Goal: Transaction & Acquisition: Purchase product/service

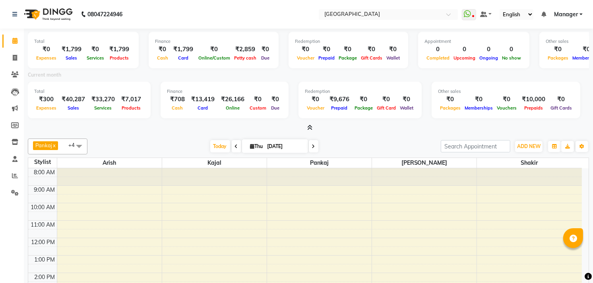
scroll to position [68, 0]
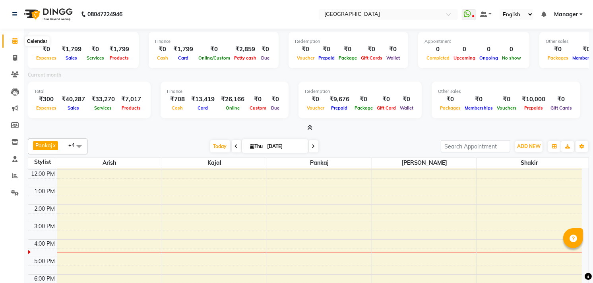
click at [18, 44] on span at bounding box center [15, 41] width 14 height 9
click at [18, 57] on span at bounding box center [15, 58] width 14 height 9
select select "service"
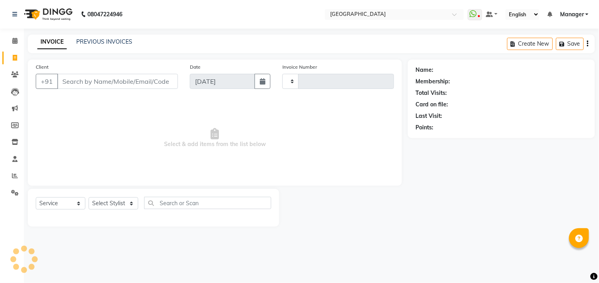
type input "1009"
select select "7871"
click at [70, 204] on select "Select Service Product Membership Package Voucher Prepaid Gift Card" at bounding box center [61, 204] width 50 height 12
select select "P"
click at [36, 198] on select "Select Service Product Membership Package Voucher Prepaid Gift Card" at bounding box center [61, 204] width 50 height 12
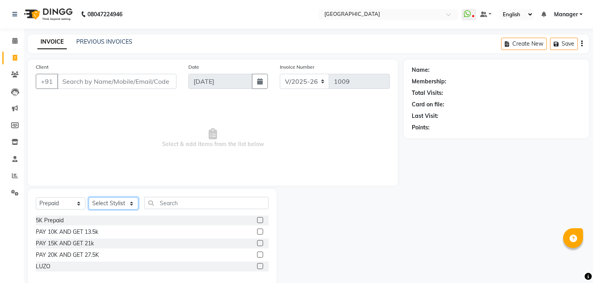
click at [104, 207] on select "Select Stylist [PERSON_NAME] [PERSON_NAME] Manager [PERSON_NAME] [PERSON_NAME] …" at bounding box center [114, 204] width 50 height 12
select select "82827"
click at [89, 198] on select "Select Stylist [PERSON_NAME] [PERSON_NAME] Manager [PERSON_NAME] [PERSON_NAME] …" at bounding box center [114, 204] width 50 height 12
click at [260, 230] on label at bounding box center [260, 232] width 6 height 6
click at [260, 230] on input "checkbox" at bounding box center [259, 232] width 5 height 5
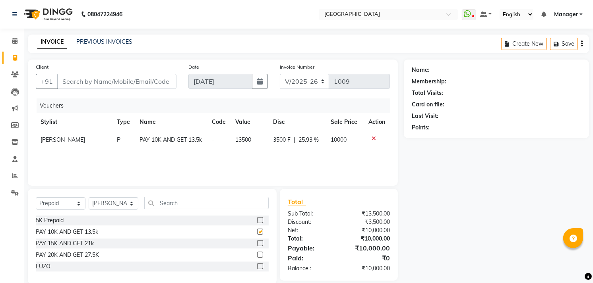
checkbox input "false"
click at [372, 138] on icon at bounding box center [374, 139] width 4 height 6
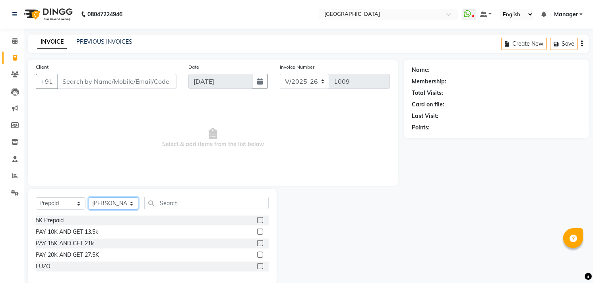
click at [117, 208] on select "Select Stylist [PERSON_NAME] [PERSON_NAME] Manager [PERSON_NAME] [PERSON_NAME] …" at bounding box center [114, 204] width 50 height 12
select select "70686"
click at [89, 198] on select "Select Stylist [PERSON_NAME] [PERSON_NAME] Manager [PERSON_NAME] [PERSON_NAME] …" at bounding box center [114, 204] width 50 height 12
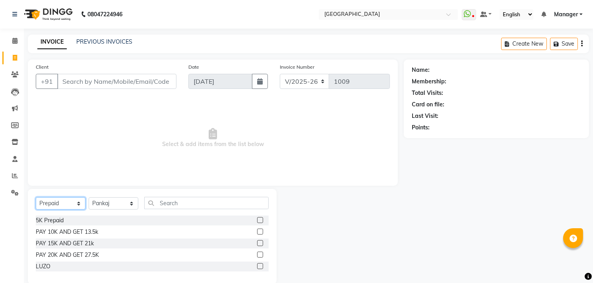
click at [57, 204] on select "Select Service Product Membership Package Voucher Prepaid Gift Card" at bounding box center [61, 204] width 50 height 12
select select "service"
click at [36, 198] on select "Select Service Product Membership Package Voucher Prepaid Gift Card" at bounding box center [61, 204] width 50 height 12
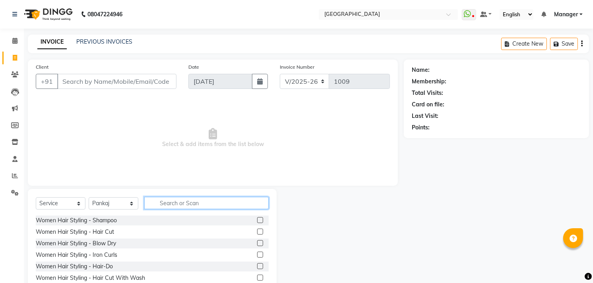
click at [180, 204] on input "text" at bounding box center [206, 203] width 124 height 12
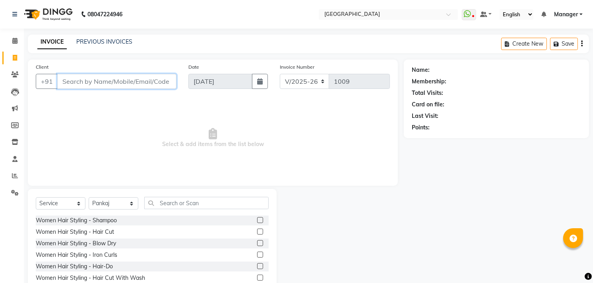
click at [68, 84] on input "Client" at bounding box center [116, 81] width 119 height 15
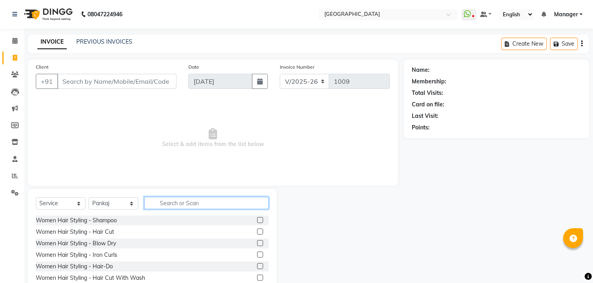
click at [195, 200] on input "text" at bounding box center [206, 203] width 124 height 12
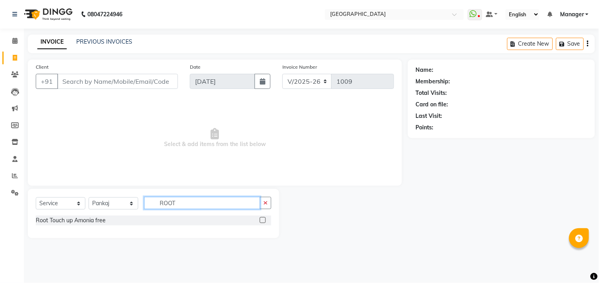
type input "ROOT"
click at [264, 219] on label at bounding box center [263, 220] width 6 height 6
click at [264, 219] on input "checkbox" at bounding box center [262, 220] width 5 height 5
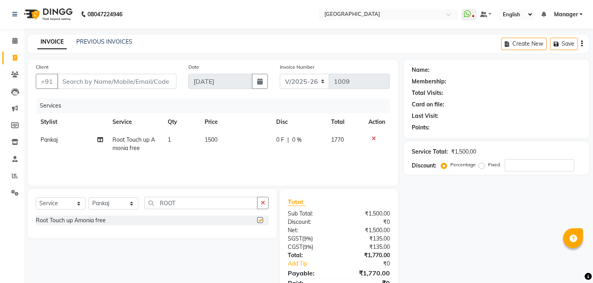
checkbox input "false"
click at [205, 205] on input "ROOT" at bounding box center [200, 203] width 113 height 12
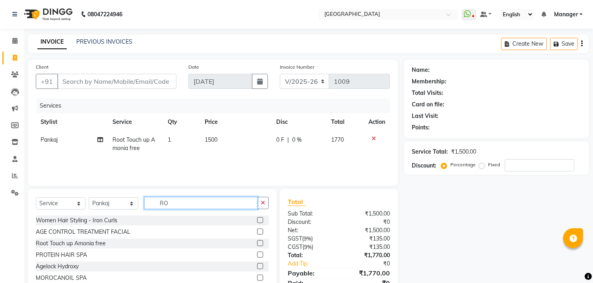
type input "R"
type input "SPA"
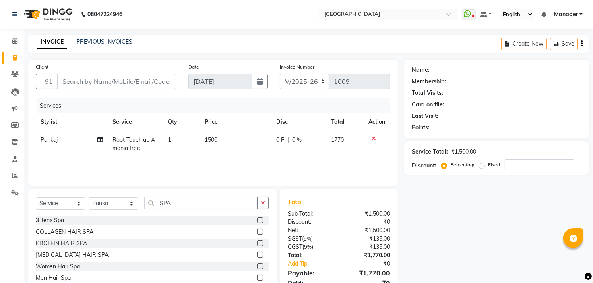
click at [257, 264] on label at bounding box center [260, 266] width 6 height 6
click at [257, 264] on input "checkbox" at bounding box center [259, 266] width 5 height 5
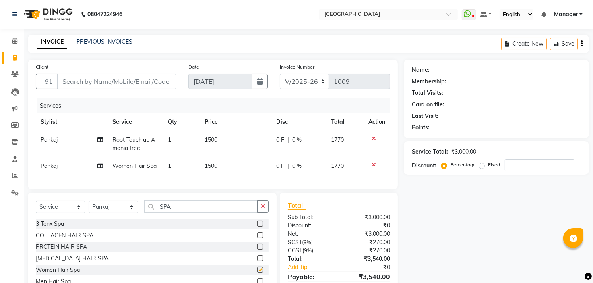
checkbox input "false"
click at [180, 213] on input "SPA" at bounding box center [200, 207] width 113 height 12
type input "S"
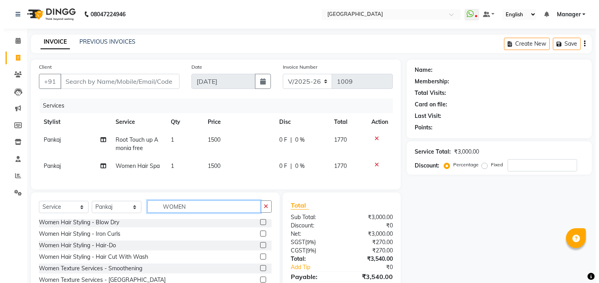
scroll to position [16, 0]
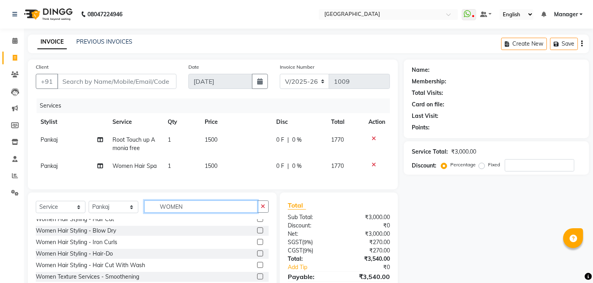
type input "WOMEN"
click at [257, 268] on label at bounding box center [260, 265] width 6 height 6
click at [257, 268] on input "checkbox" at bounding box center [259, 265] width 5 height 5
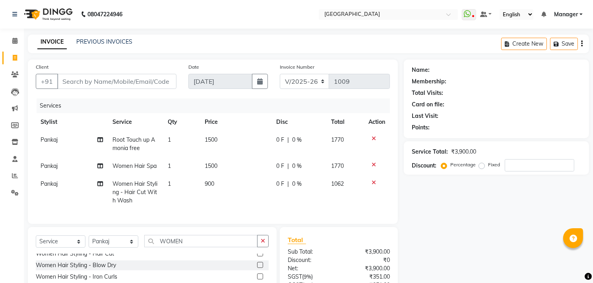
checkbox input "false"
click at [207, 181] on span "900" at bounding box center [210, 183] width 10 height 7
select select "70686"
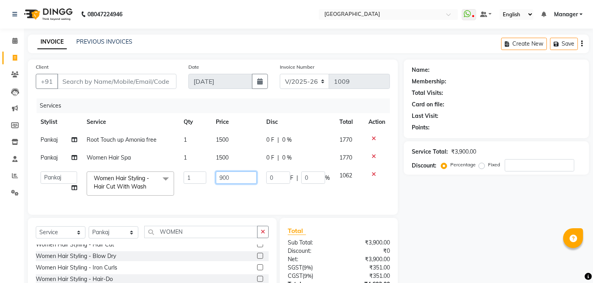
click at [223, 177] on input "900" at bounding box center [236, 178] width 41 height 12
type input "1000"
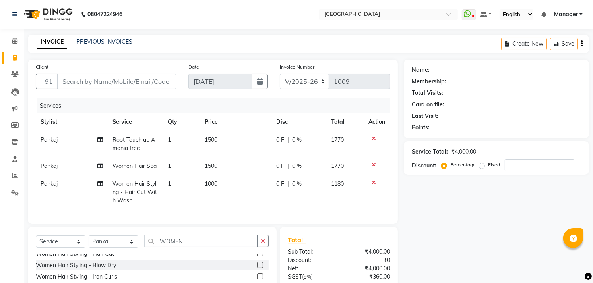
click at [414, 233] on div "Name: Membership: Total Visits: Card on file: Last Visit: Points: Service Total…" at bounding box center [499, 202] width 191 height 285
click at [78, 84] on input "Client" at bounding box center [116, 81] width 119 height 15
type input "7"
type input "0"
type input "7760679661"
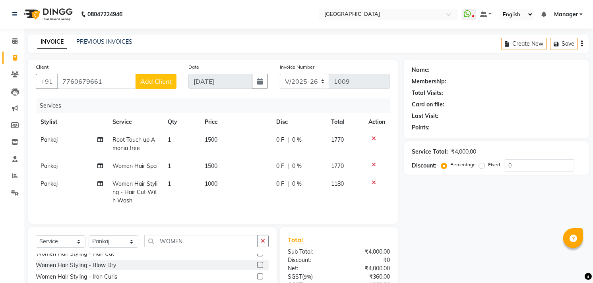
click at [148, 88] on button "Add Client" at bounding box center [156, 81] width 41 height 15
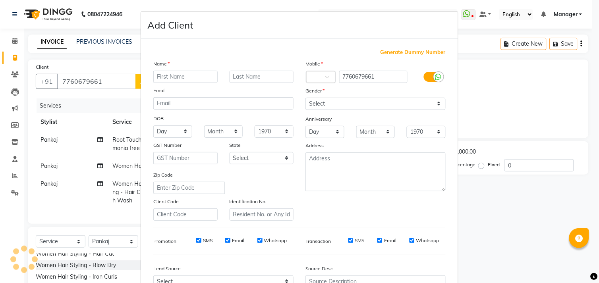
click at [148, 97] on div at bounding box center [223, 103] width 152 height 12
click at [179, 81] on input "text" at bounding box center [185, 77] width 64 height 12
type input "[PERSON_NAME]"
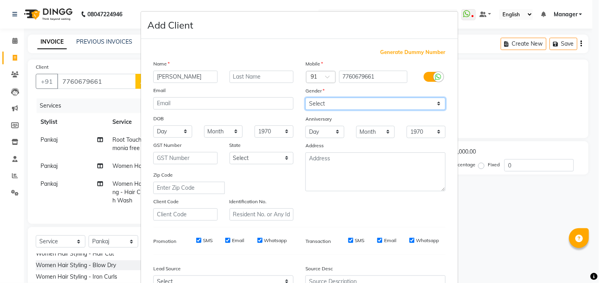
click at [316, 108] on select "Select [DEMOGRAPHIC_DATA] [DEMOGRAPHIC_DATA] Other Prefer Not To Say" at bounding box center [376, 104] width 140 height 12
select select "[DEMOGRAPHIC_DATA]"
click at [306, 98] on select "Select [DEMOGRAPHIC_DATA] [DEMOGRAPHIC_DATA] Other Prefer Not To Say" at bounding box center [376, 104] width 140 height 12
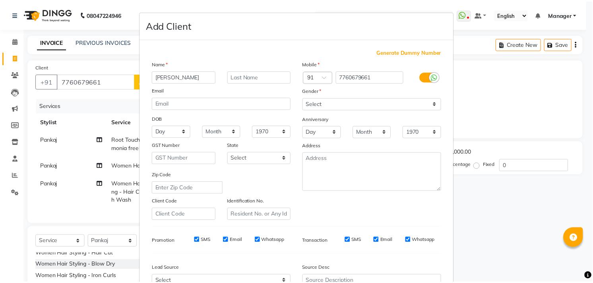
scroll to position [84, 0]
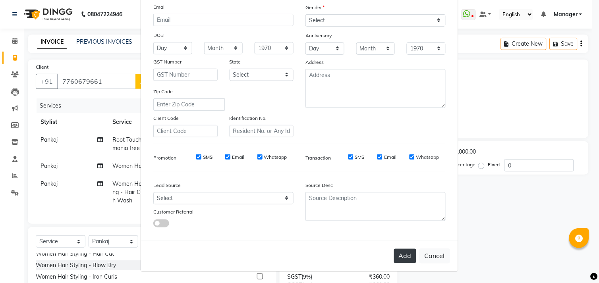
click at [397, 255] on button "Add" at bounding box center [405, 256] width 22 height 14
select select
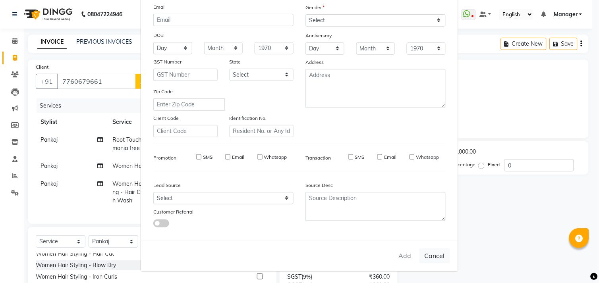
select select
checkbox input "false"
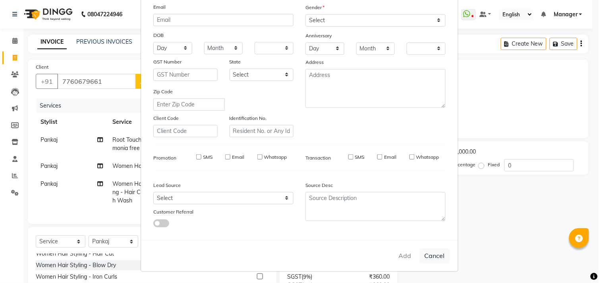
checkbox input "false"
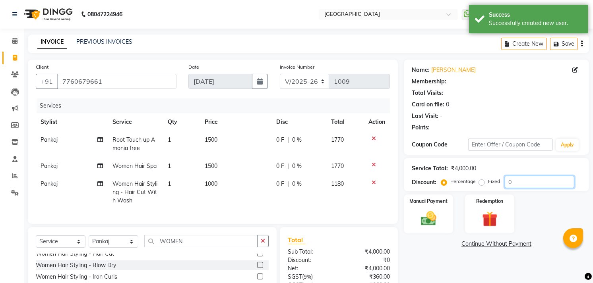
click at [522, 183] on input "0" at bounding box center [540, 182] width 70 height 12
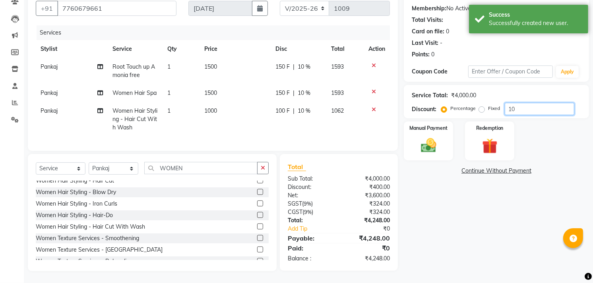
scroll to position [80, 0]
type input "10"
click at [429, 139] on img at bounding box center [429, 146] width 26 height 18
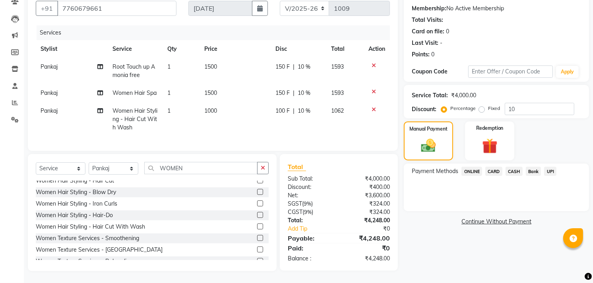
click at [549, 167] on span "UPI" at bounding box center [550, 171] width 12 height 9
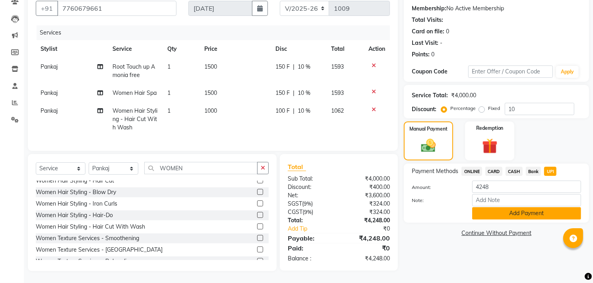
click at [541, 209] on button "Add Payment" at bounding box center [526, 213] width 109 height 12
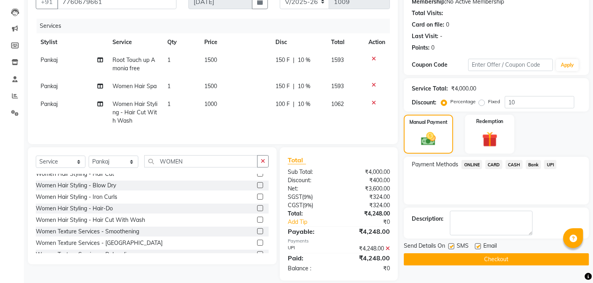
click at [565, 256] on button "Checkout" at bounding box center [496, 260] width 185 height 12
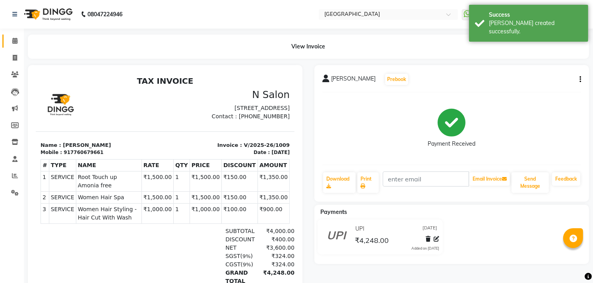
click at [14, 36] on link "Calendar" at bounding box center [11, 41] width 19 height 13
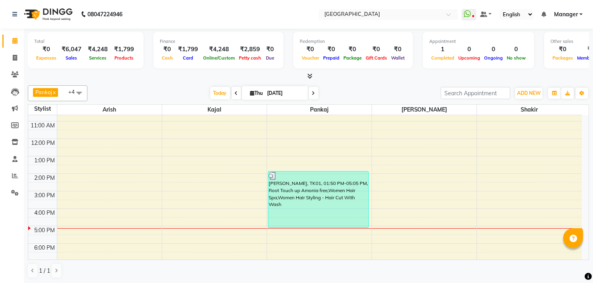
scroll to position [83, 0]
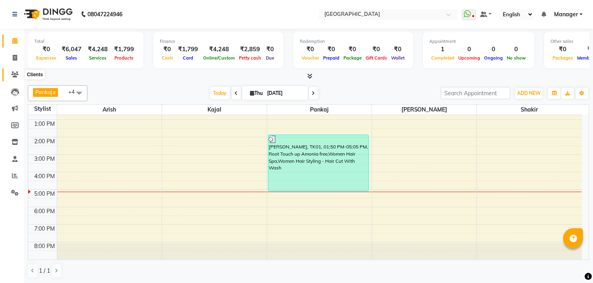
click at [12, 75] on icon at bounding box center [15, 75] width 8 height 6
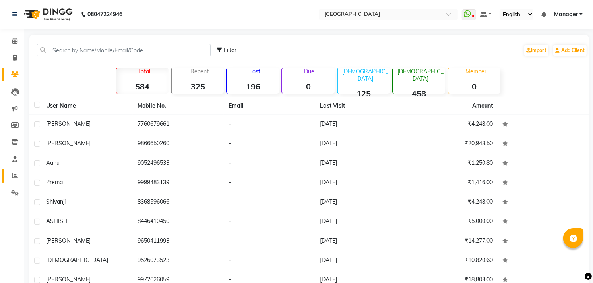
click at [16, 175] on icon at bounding box center [15, 176] width 6 height 6
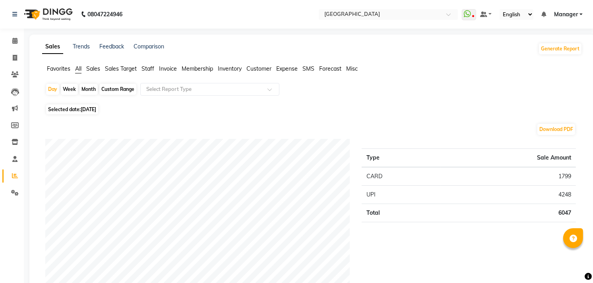
click at [147, 69] on span "Staff" at bounding box center [147, 68] width 13 height 7
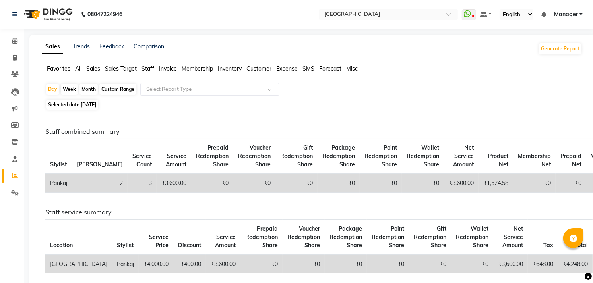
click at [168, 91] on input "text" at bounding box center [202, 89] width 114 height 8
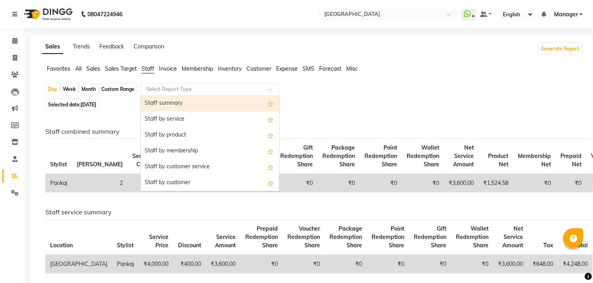
click at [172, 101] on div "Staff summary" at bounding box center [210, 104] width 138 height 16
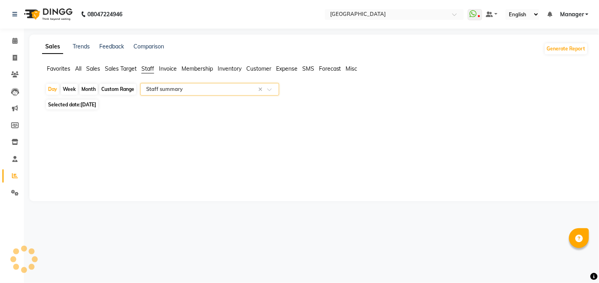
select select "full_report"
select select "csv"
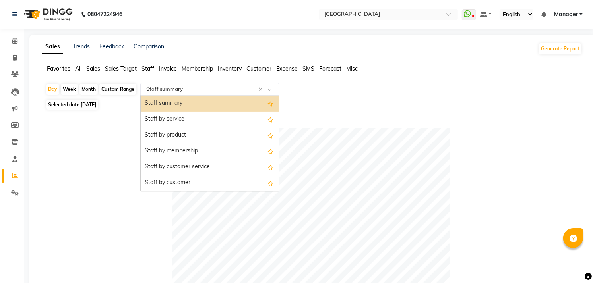
click at [229, 86] on input "text" at bounding box center [202, 89] width 114 height 8
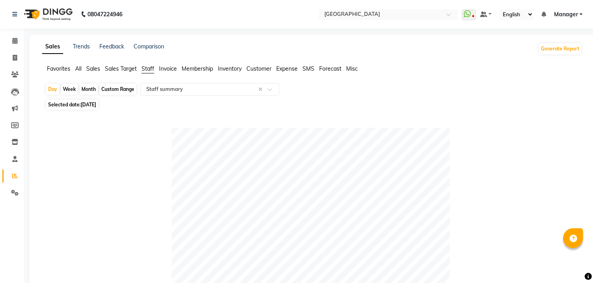
click at [88, 90] on div "Month" at bounding box center [88, 89] width 18 height 11
select select "9"
select select "2025"
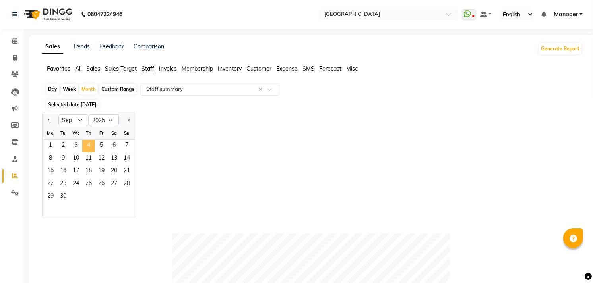
click at [89, 143] on span "4" at bounding box center [88, 146] width 13 height 13
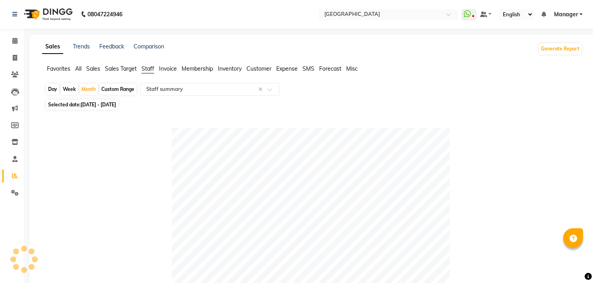
scroll to position [248, 0]
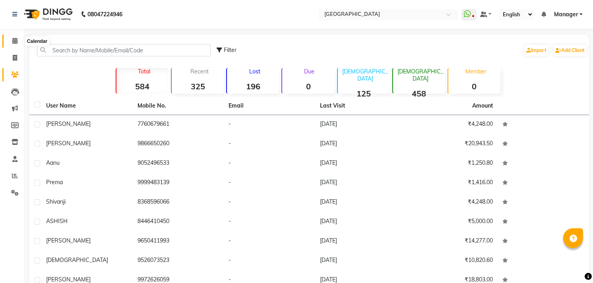
click at [11, 40] on span at bounding box center [15, 41] width 14 height 9
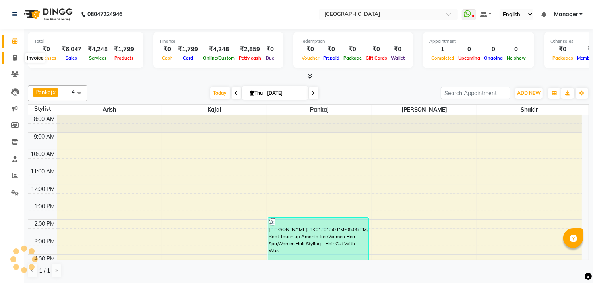
click at [14, 61] on icon at bounding box center [15, 58] width 4 height 6
select select "service"
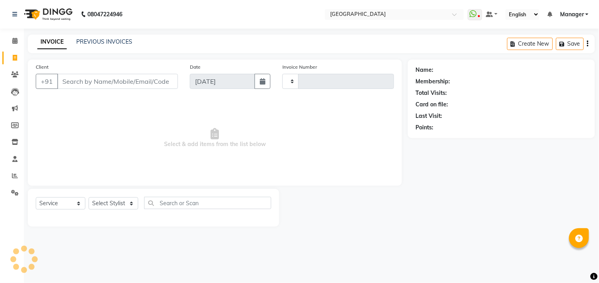
type input "1010"
select select "7871"
click at [12, 70] on span at bounding box center [15, 74] width 14 height 9
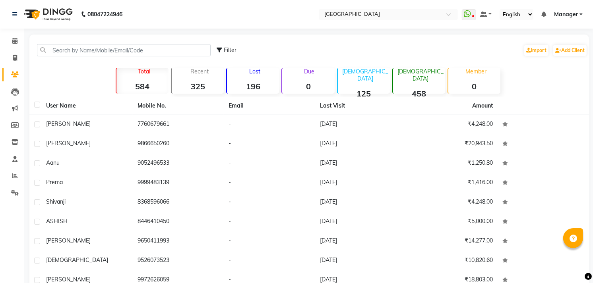
click at [61, 57] on div "Filter Import Add Client" at bounding box center [309, 50] width 556 height 25
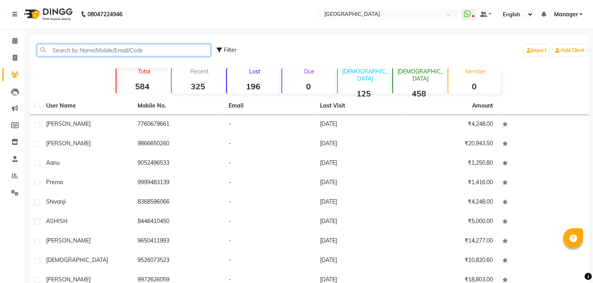
click at [63, 52] on input "text" at bounding box center [124, 50] width 174 height 12
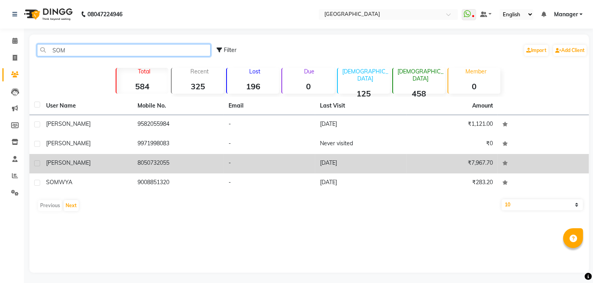
type input "SOM"
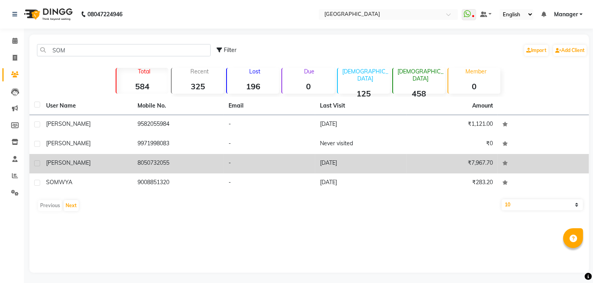
click at [93, 162] on div "[PERSON_NAME]" at bounding box center [87, 163] width 82 height 8
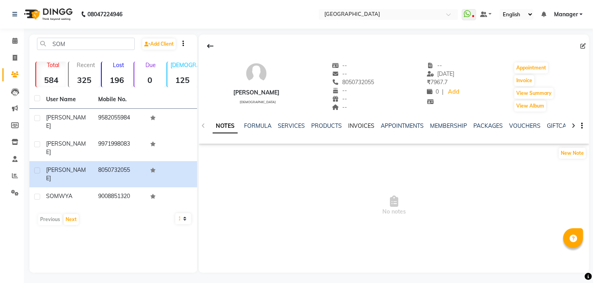
click at [365, 128] on link "INVOICES" at bounding box center [361, 125] width 26 height 7
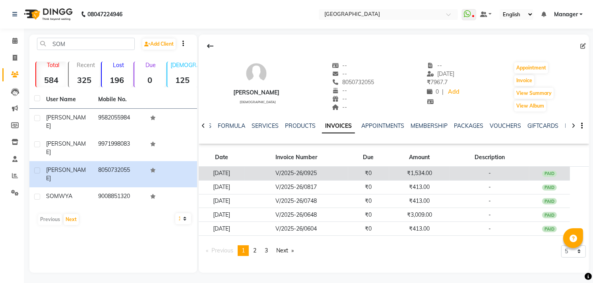
click at [549, 168] on td "PAID" at bounding box center [549, 174] width 41 height 14
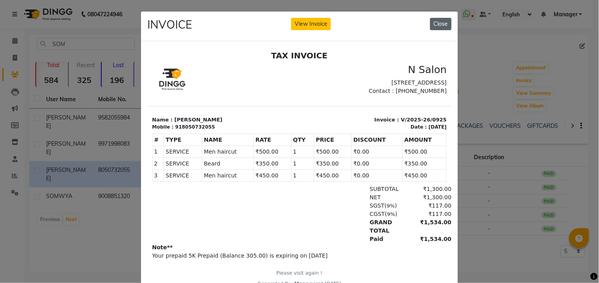
click at [448, 26] on button "Close" at bounding box center [440, 24] width 21 height 12
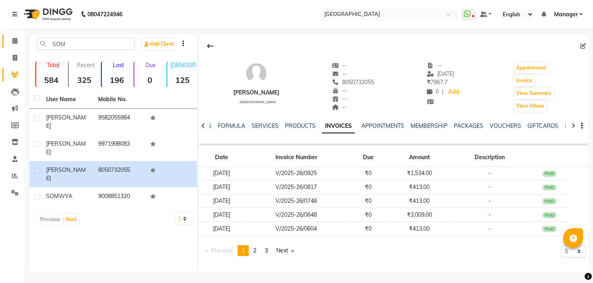
click at [3, 43] on link "Calendar" at bounding box center [11, 41] width 19 height 13
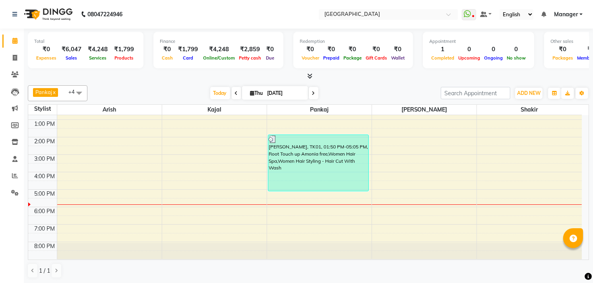
scroll to position [0, 0]
click at [6, 57] on link "Invoice" at bounding box center [11, 57] width 19 height 13
select select "service"
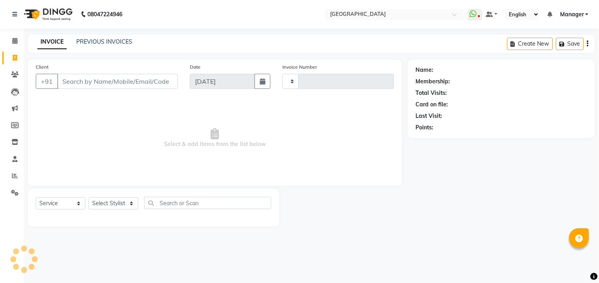
type input "1010"
select select "7871"
click at [13, 42] on icon at bounding box center [14, 41] width 5 height 6
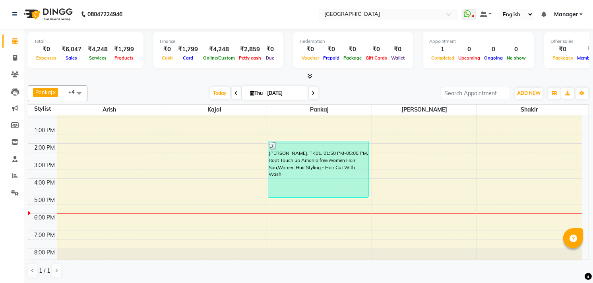
scroll to position [83, 0]
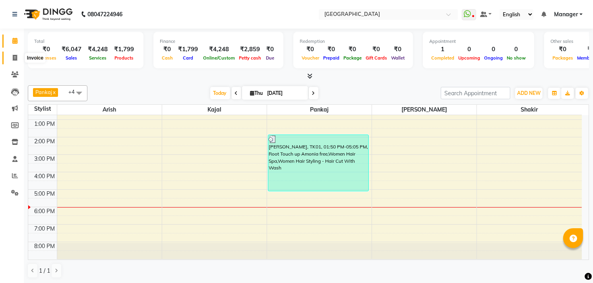
click at [13, 60] on icon at bounding box center [15, 58] width 4 height 6
select select "service"
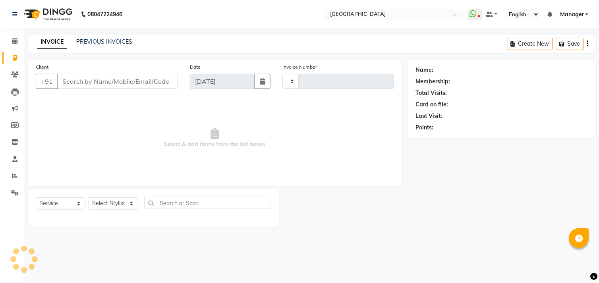
type input "1010"
select select "7871"
click at [87, 82] on input "Client" at bounding box center [117, 81] width 121 height 15
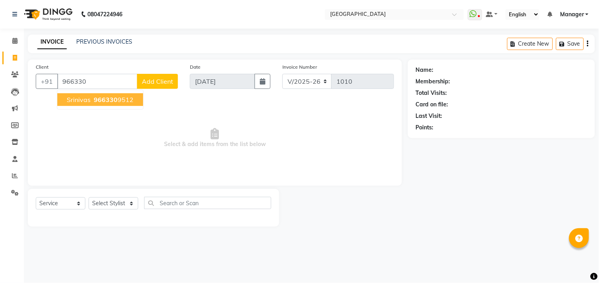
click at [94, 96] on span "966330" at bounding box center [106, 100] width 24 height 8
type input "9663309512"
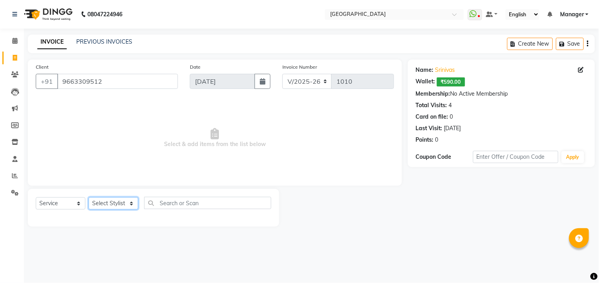
drag, startPoint x: 120, startPoint y: 209, endPoint x: 113, endPoint y: 89, distance: 121.0
click at [113, 89] on div "Client [PHONE_NUMBER] Date [DATE] Invoice Number V/2025 V/[PHONE_NUMBER] Select…" at bounding box center [215, 143] width 386 height 167
select select "89201"
click at [89, 198] on select "Select Stylist [PERSON_NAME] [PERSON_NAME] Manager [PERSON_NAME] [PERSON_NAME] …" at bounding box center [114, 204] width 50 height 12
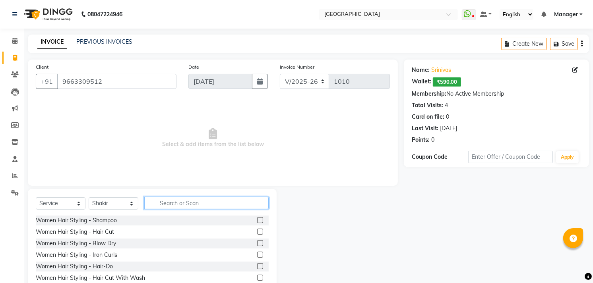
click at [167, 206] on input "text" at bounding box center [206, 203] width 124 height 12
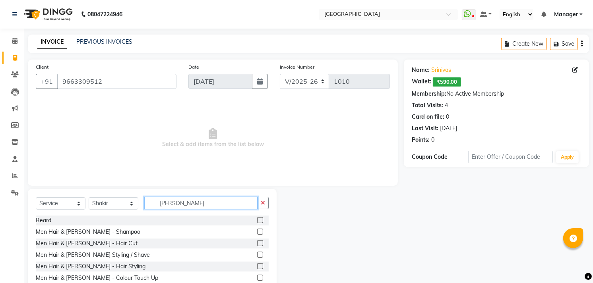
type input "[PERSON_NAME]"
click at [257, 219] on label at bounding box center [260, 220] width 6 height 6
click at [257, 219] on input "checkbox" at bounding box center [259, 220] width 5 height 5
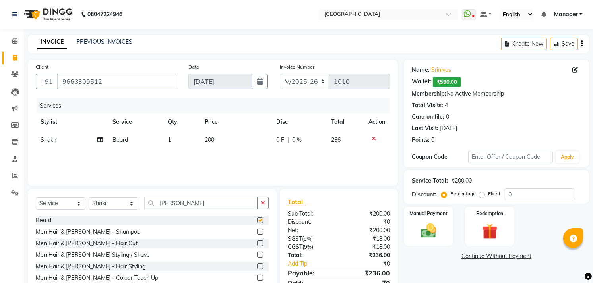
checkbox input "false"
click at [196, 205] on input "[PERSON_NAME]" at bounding box center [200, 203] width 113 height 12
type input "B"
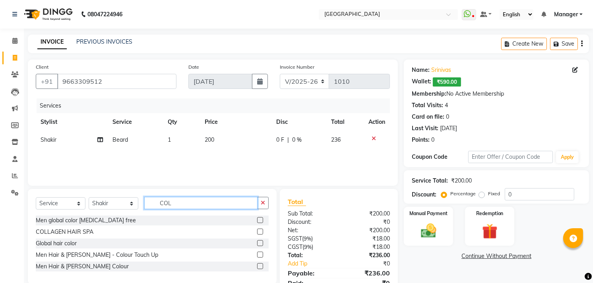
type input "COL"
click at [260, 264] on label at bounding box center [260, 266] width 6 height 6
click at [260, 264] on input "checkbox" at bounding box center [259, 266] width 5 height 5
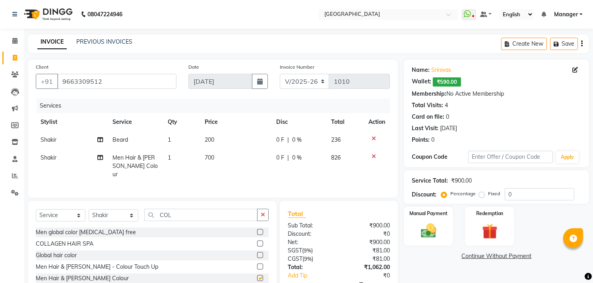
checkbox input "false"
click at [208, 158] on span "700" at bounding box center [210, 157] width 10 height 7
select select "89201"
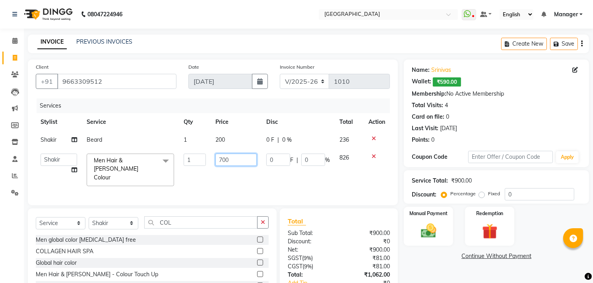
click at [223, 157] on input "700" at bounding box center [235, 160] width 41 height 12
type input "500"
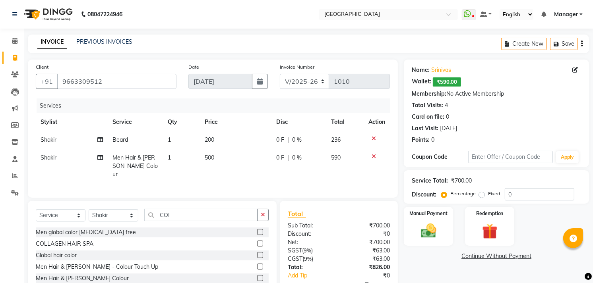
click at [219, 138] on td "200" at bounding box center [236, 140] width 72 height 18
select select "89201"
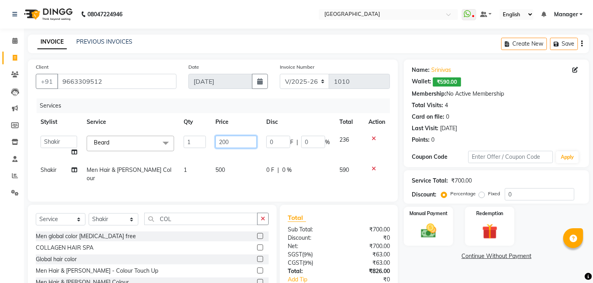
click at [225, 140] on input "200" at bounding box center [235, 142] width 41 height 12
type input "350"
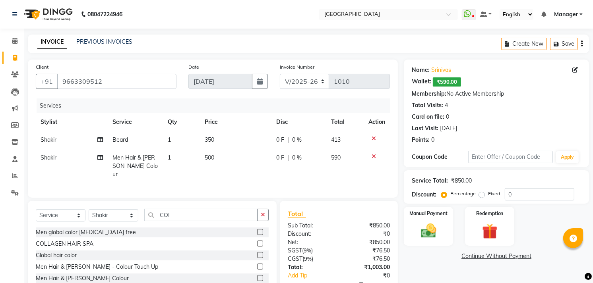
click at [426, 259] on link "Continue Without Payment" at bounding box center [496, 256] width 182 height 8
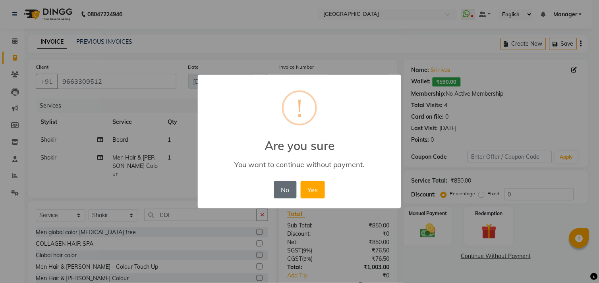
click at [280, 184] on button "No" at bounding box center [285, 189] width 22 height 17
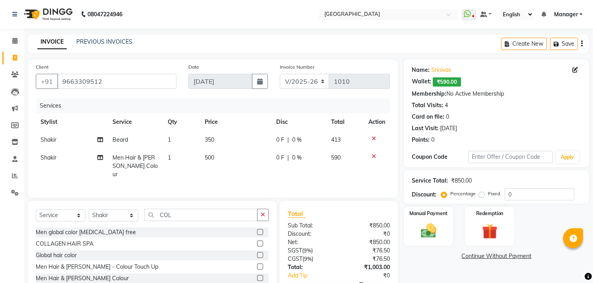
scroll to position [45, 0]
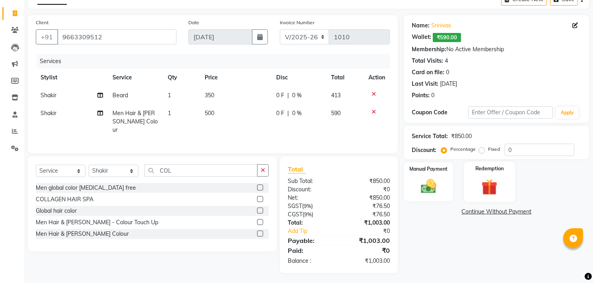
click at [483, 189] on img at bounding box center [489, 188] width 26 height 20
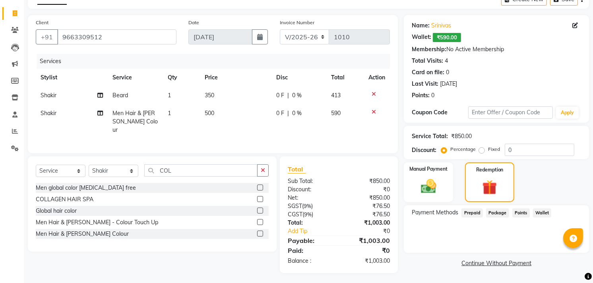
click at [538, 209] on span "Wallet" at bounding box center [542, 213] width 19 height 9
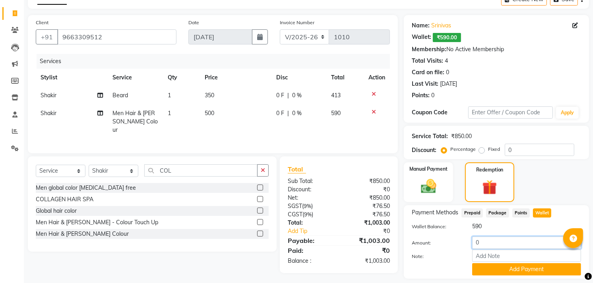
click at [503, 242] on input "0" at bounding box center [526, 243] width 109 height 12
type input "590"
click at [509, 269] on button "Add Payment" at bounding box center [526, 269] width 109 height 12
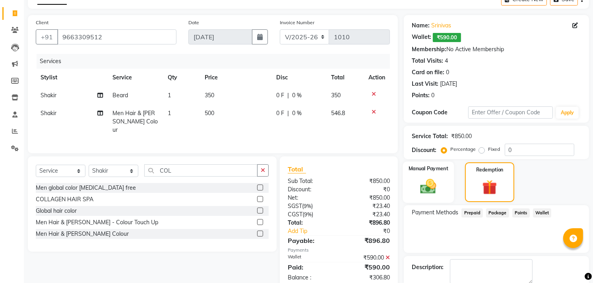
click at [429, 184] on img at bounding box center [429, 187] width 26 height 18
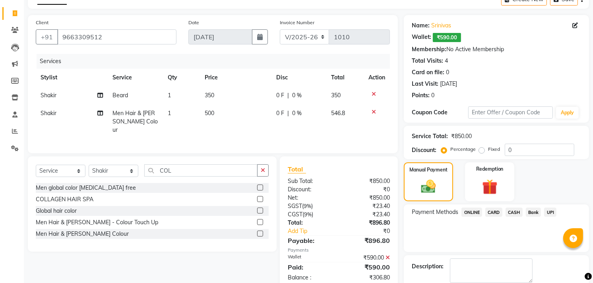
click at [547, 210] on span "UPI" at bounding box center [550, 212] width 12 height 9
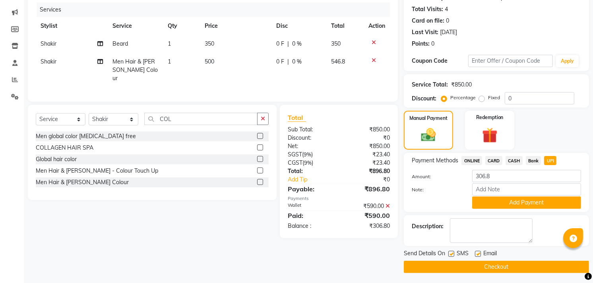
scroll to position [98, 0]
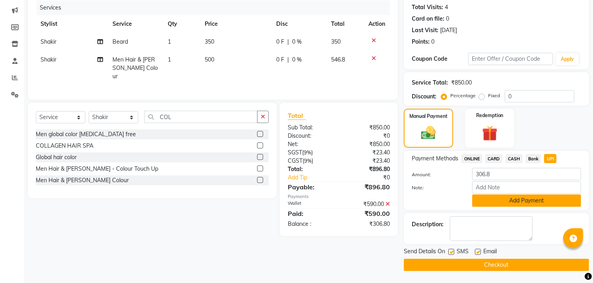
click at [546, 201] on button "Add Payment" at bounding box center [526, 201] width 109 height 12
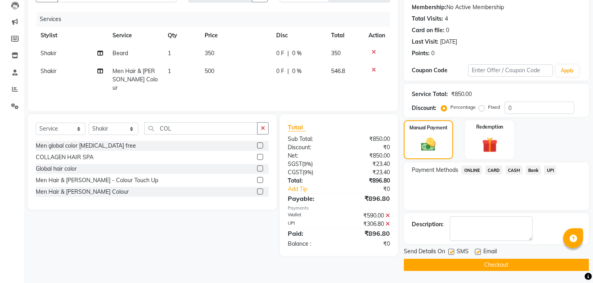
scroll to position [86, 0]
click at [502, 267] on button "Checkout" at bounding box center [496, 266] width 185 height 12
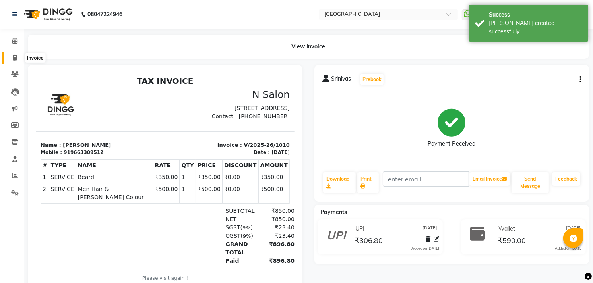
click at [10, 57] on span at bounding box center [15, 58] width 14 height 9
select select "service"
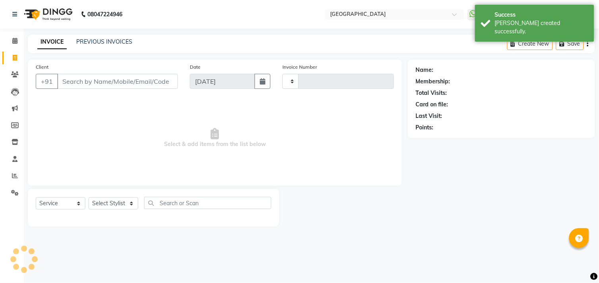
type input "1011"
select select "7871"
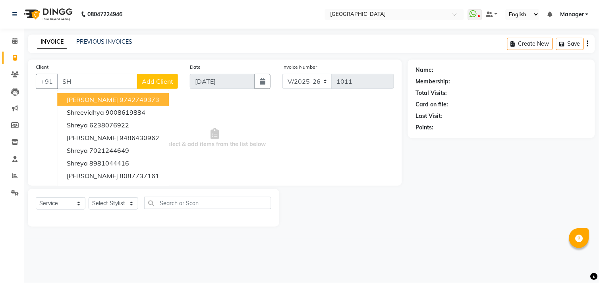
type input "S"
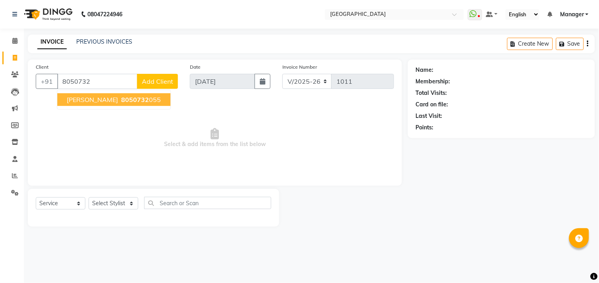
click at [101, 101] on span "[PERSON_NAME]" at bounding box center [92, 100] width 51 height 8
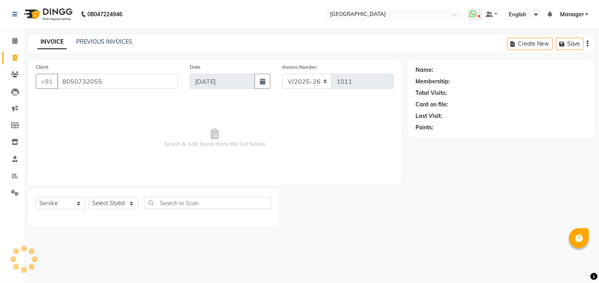
type input "8050732055"
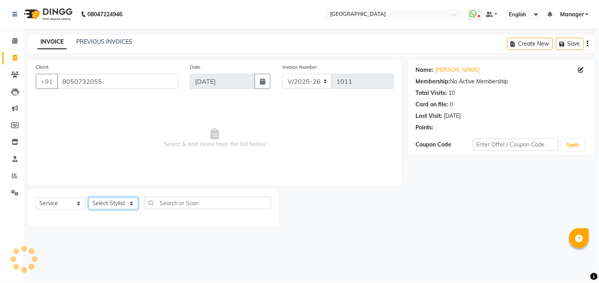
click at [116, 207] on select "Select Stylist [PERSON_NAME] [PERSON_NAME] Manager [PERSON_NAME] [PERSON_NAME] …" at bounding box center [114, 204] width 50 height 12
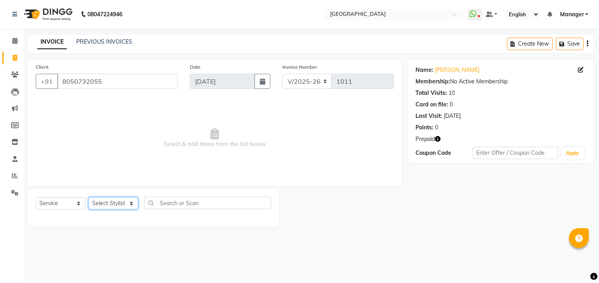
select select "89201"
click at [89, 198] on select "Select Stylist [PERSON_NAME] [PERSON_NAME] Manager [PERSON_NAME] [PERSON_NAME] …" at bounding box center [114, 204] width 50 height 12
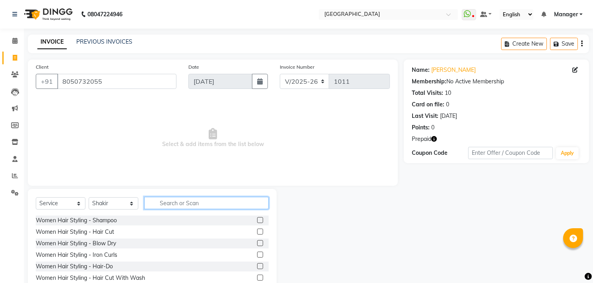
click at [162, 204] on input "text" at bounding box center [206, 203] width 124 height 12
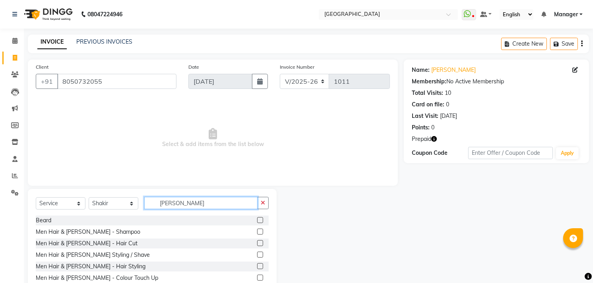
type input "[PERSON_NAME]"
click at [257, 223] on label at bounding box center [260, 220] width 6 height 6
click at [257, 223] on input "checkbox" at bounding box center [259, 220] width 5 height 5
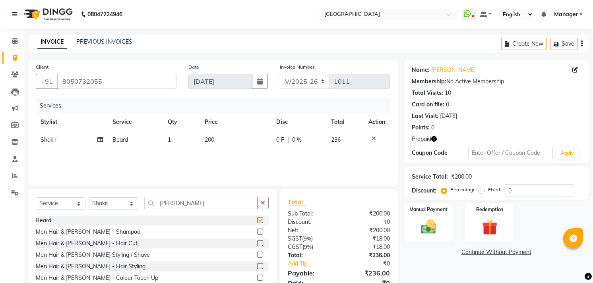
checkbox input "false"
click at [209, 140] on span "200" at bounding box center [210, 139] width 10 height 7
select select "89201"
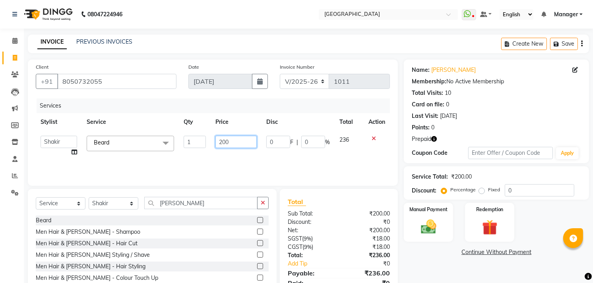
click at [225, 137] on input "200" at bounding box center [235, 142] width 41 height 12
type input "350"
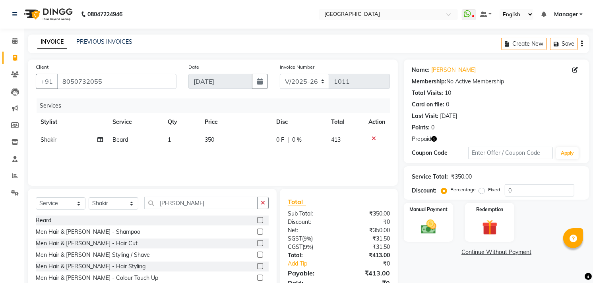
click at [440, 273] on div "Name: [PERSON_NAME] Membership: No Active Membership Total Visits: 10 Card on f…" at bounding box center [499, 183] width 191 height 247
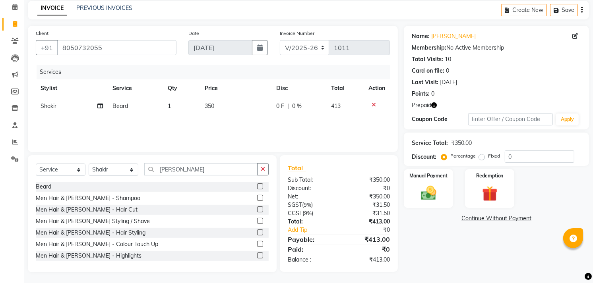
scroll to position [35, 0]
click at [494, 192] on img at bounding box center [489, 194] width 26 height 20
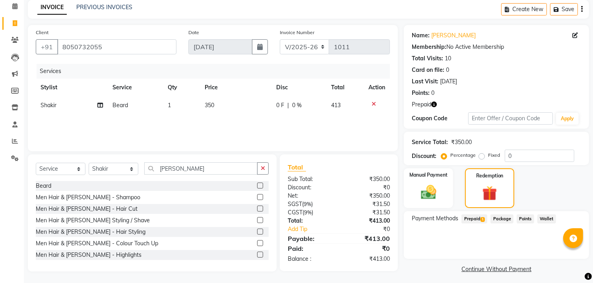
click at [373, 102] on icon at bounding box center [374, 104] width 4 height 6
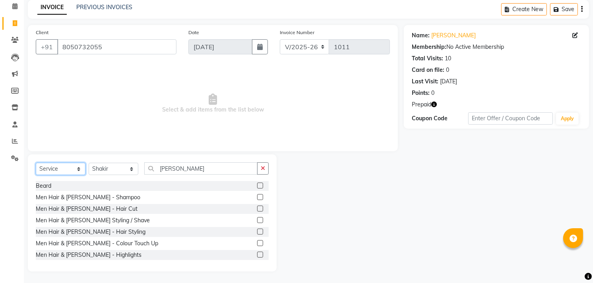
click at [60, 165] on select "Select Service Product Membership Package Voucher Prepaid Gift Card" at bounding box center [61, 169] width 50 height 12
select select "P"
click at [36, 175] on select "Select Service Product Membership Package Voucher Prepaid Gift Card" at bounding box center [61, 169] width 50 height 12
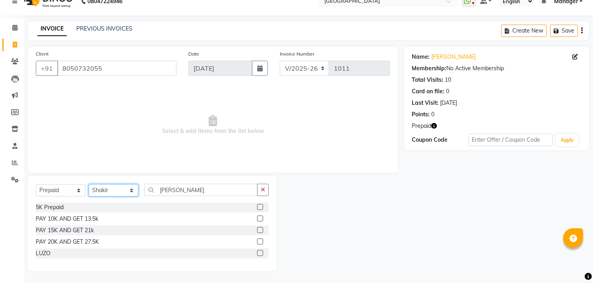
click at [128, 191] on select "Select Stylist [PERSON_NAME] [PERSON_NAME] Manager [PERSON_NAME] [PERSON_NAME] …" at bounding box center [114, 190] width 50 height 12
select select "71875"
click at [89, 184] on select "Select Stylist [PERSON_NAME] [PERSON_NAME] Manager [PERSON_NAME] [PERSON_NAME] …" at bounding box center [114, 190] width 50 height 12
click at [260, 207] on label at bounding box center [260, 207] width 6 height 6
click at [260, 207] on input "checkbox" at bounding box center [259, 207] width 5 height 5
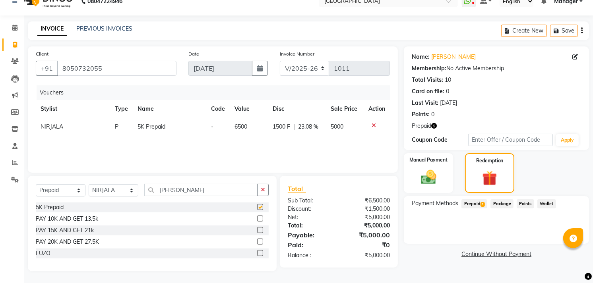
checkbox input "false"
click at [428, 172] on img at bounding box center [429, 177] width 26 height 18
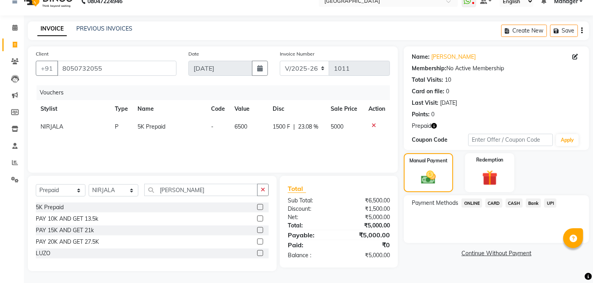
click at [550, 205] on span "UPI" at bounding box center [550, 203] width 12 height 9
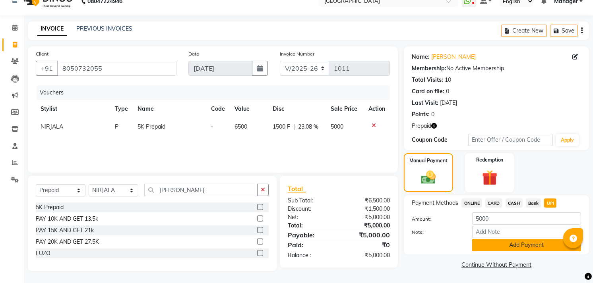
click at [526, 246] on button "Add Payment" at bounding box center [526, 245] width 109 height 12
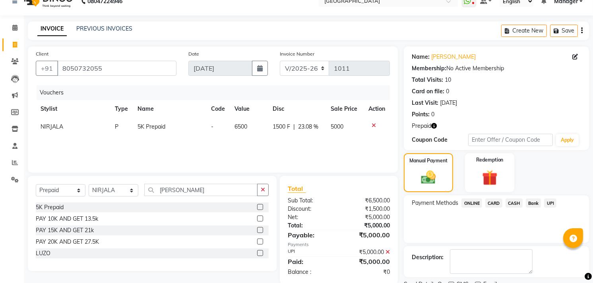
scroll to position [46, 0]
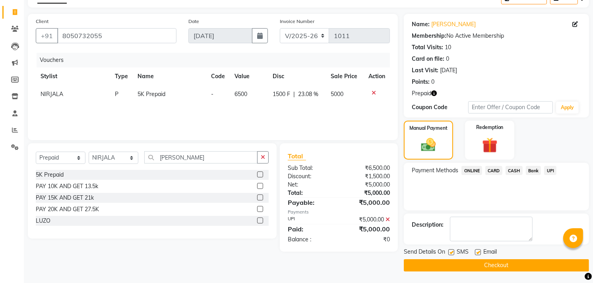
click at [505, 266] on button "Checkout" at bounding box center [496, 266] width 185 height 12
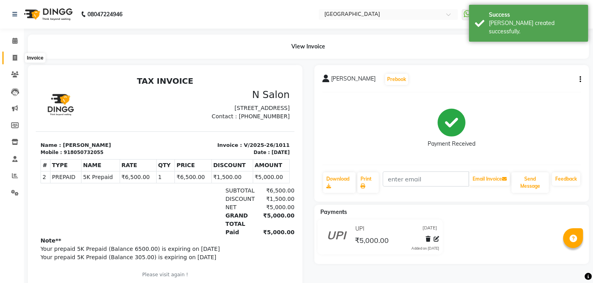
click at [9, 57] on span at bounding box center [15, 58] width 14 height 9
select select "service"
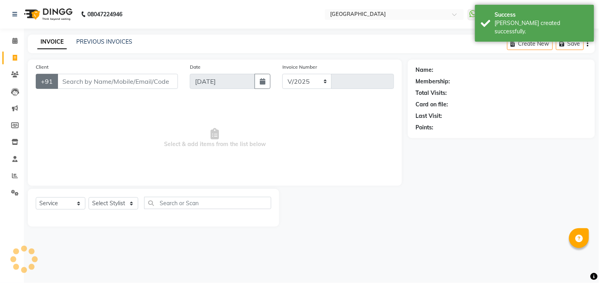
select select "7871"
type input "1012"
click at [16, 75] on icon at bounding box center [15, 75] width 8 height 6
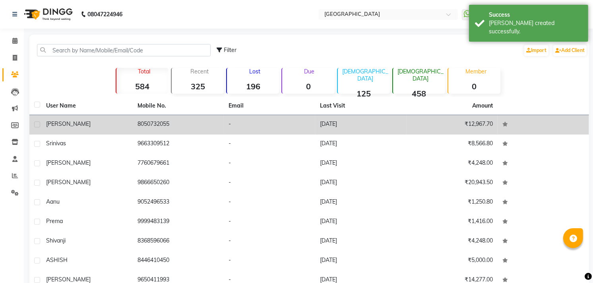
click at [57, 128] on div "[PERSON_NAME]" at bounding box center [87, 124] width 82 height 8
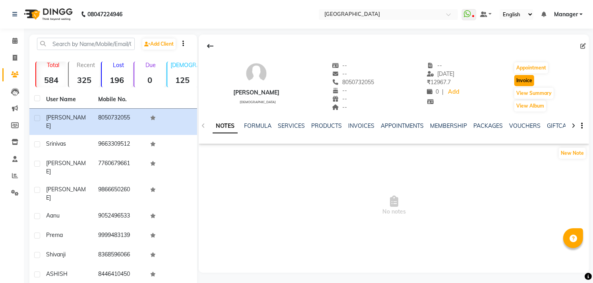
click at [520, 81] on button "Invoice" at bounding box center [524, 80] width 20 height 11
select select "service"
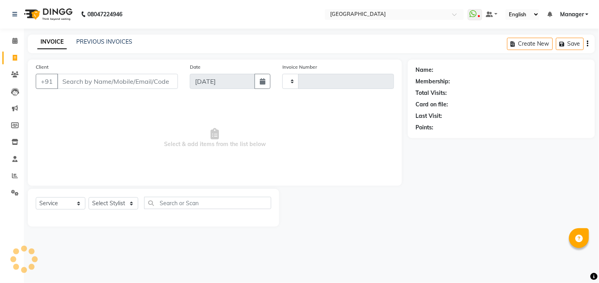
type input "1012"
select select "7871"
type input "8050732055"
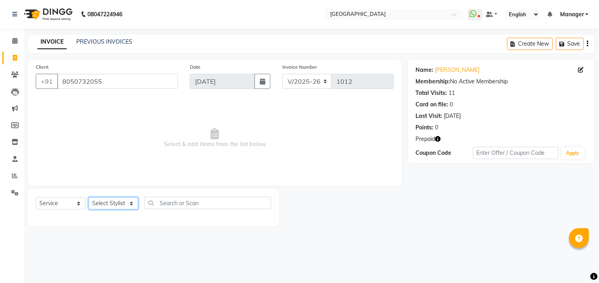
click at [103, 203] on select "Select Stylist [PERSON_NAME] [PERSON_NAME] Manager [PERSON_NAME] [PERSON_NAME] …" at bounding box center [114, 204] width 50 height 12
select select "89201"
click at [89, 198] on select "Select Stylist [PERSON_NAME] [PERSON_NAME] Manager [PERSON_NAME] [PERSON_NAME] …" at bounding box center [114, 204] width 50 height 12
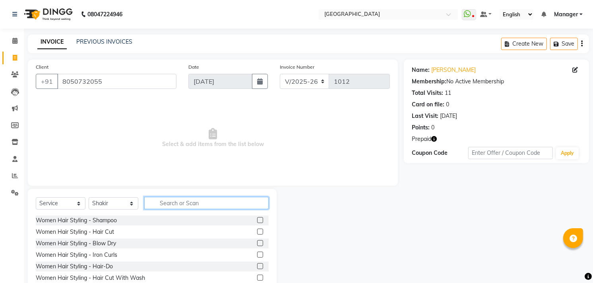
click at [175, 203] on input "text" at bounding box center [206, 203] width 124 height 12
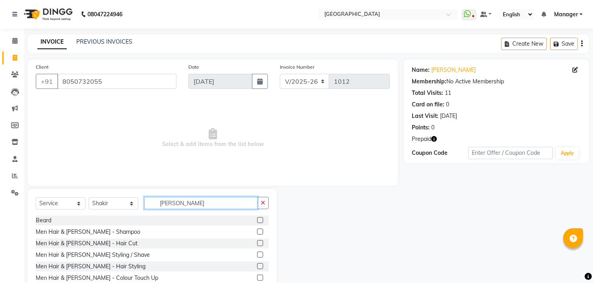
type input "[PERSON_NAME]"
click at [257, 219] on label at bounding box center [260, 220] width 6 height 6
click at [257, 219] on input "checkbox" at bounding box center [259, 220] width 5 height 5
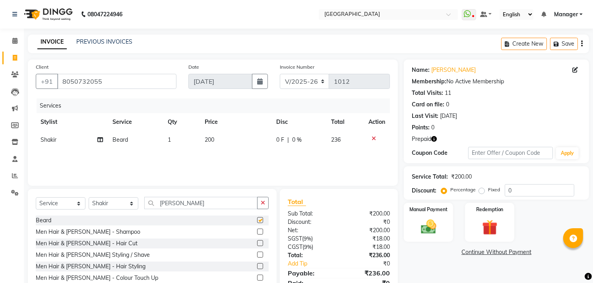
checkbox input "false"
click at [211, 136] on span "200" at bounding box center [210, 139] width 10 height 7
select select "89201"
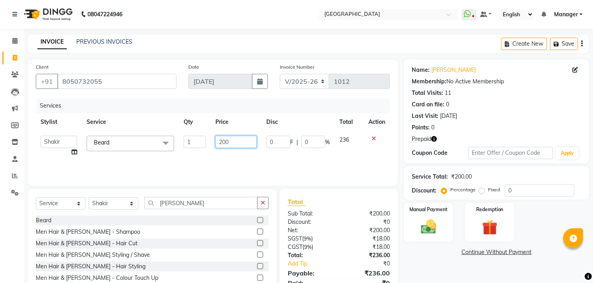
click at [235, 140] on input "200" at bounding box center [235, 142] width 41 height 12
type input "2"
type input "350"
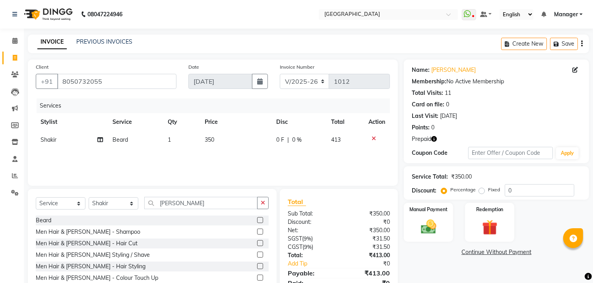
click at [432, 245] on div "Name: [PERSON_NAME] Membership: No Active Membership Total Visits: 11 Card on f…" at bounding box center [499, 183] width 191 height 247
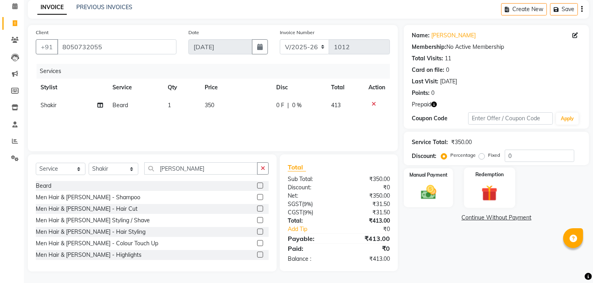
click at [478, 192] on img at bounding box center [489, 194] width 26 height 20
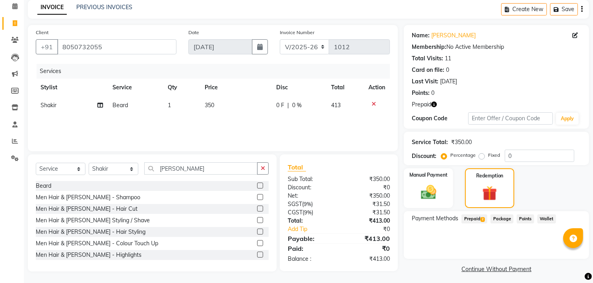
click at [474, 216] on span "Prepaid 2" at bounding box center [474, 219] width 26 height 9
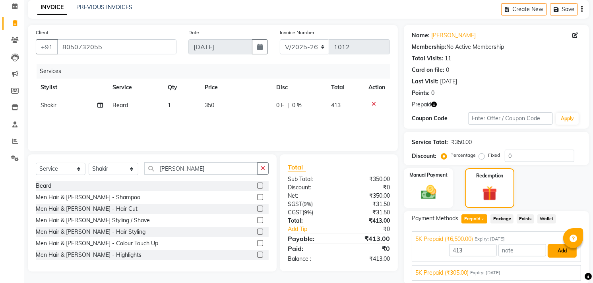
click at [557, 250] on button "Add" at bounding box center [562, 251] width 29 height 14
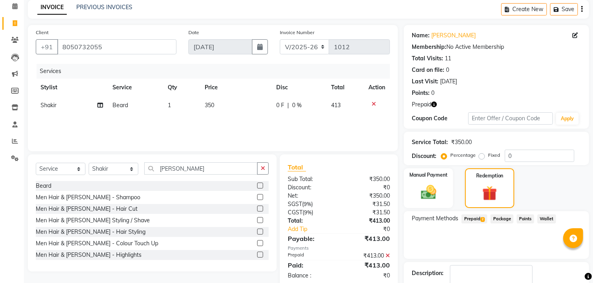
click at [388, 256] on icon at bounding box center [387, 256] width 4 height 6
click at [470, 221] on span "Prepaid 2" at bounding box center [474, 219] width 26 height 9
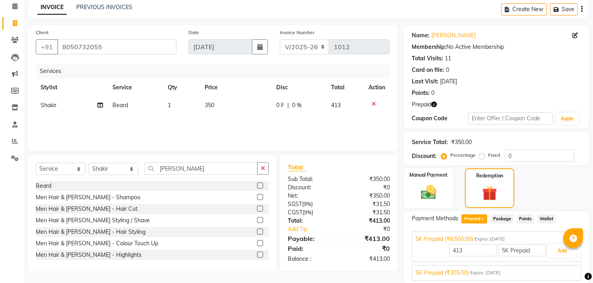
click at [552, 272] on div "5K Prepaid (₹305.00) Expiry: [DATE]" at bounding box center [496, 273] width 162 height 8
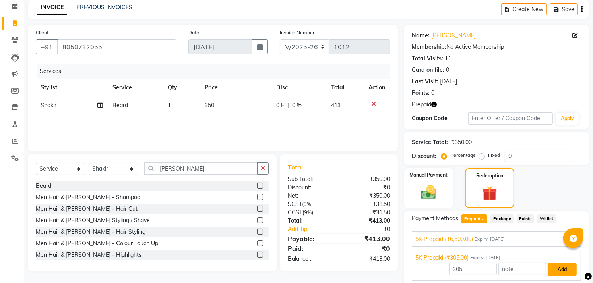
click at [556, 271] on button "Add" at bounding box center [562, 270] width 29 height 14
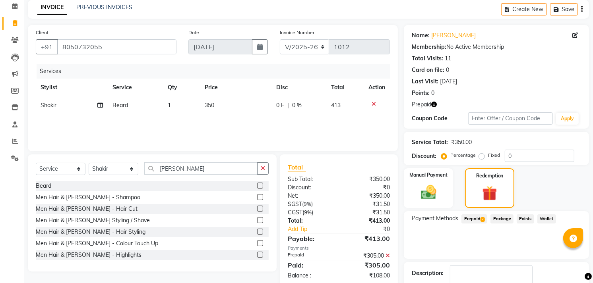
click at [484, 217] on span "2" at bounding box center [482, 219] width 4 height 5
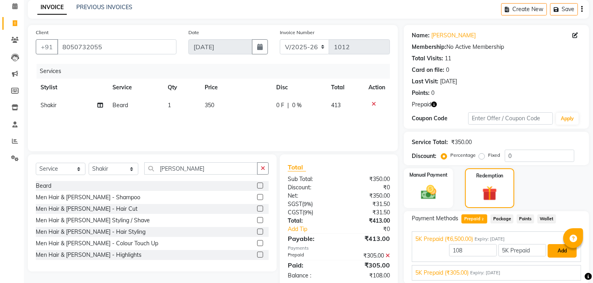
click at [563, 254] on button "Add" at bounding box center [562, 251] width 29 height 14
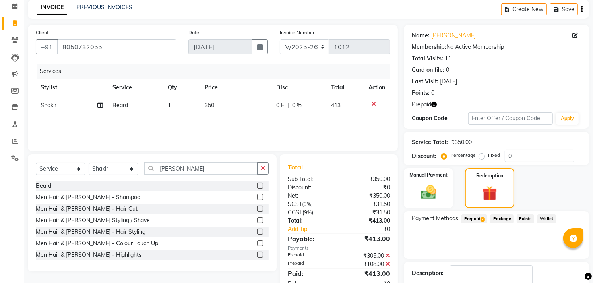
scroll to position [83, 0]
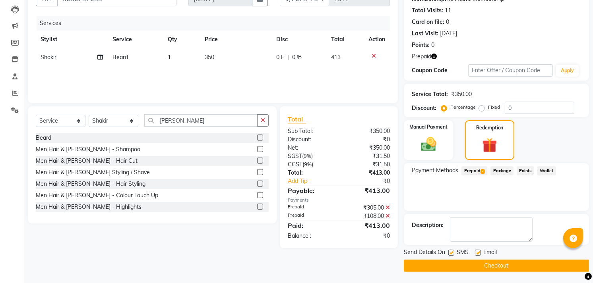
click at [501, 262] on button "Checkout" at bounding box center [496, 266] width 185 height 12
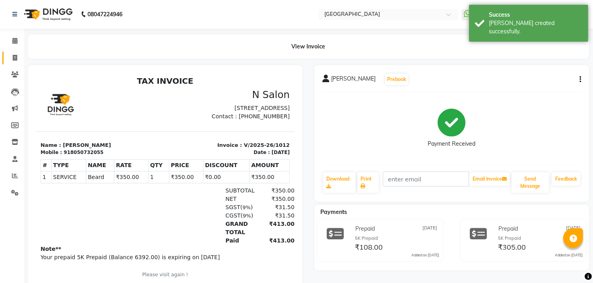
click at [17, 52] on link "Invoice" at bounding box center [11, 58] width 19 height 13
select select "service"
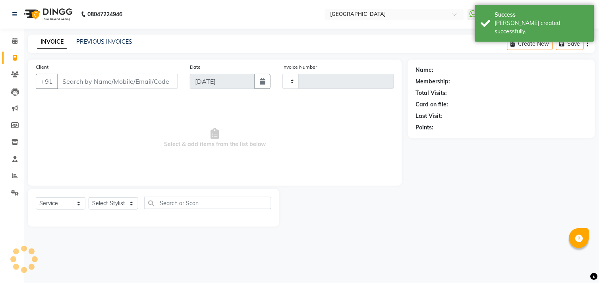
type input "1013"
select select "7871"
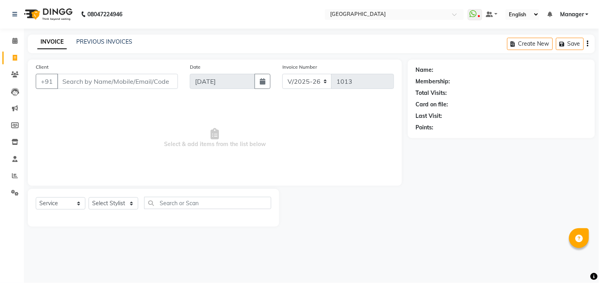
click at [94, 87] on input "Client" at bounding box center [117, 81] width 121 height 15
type input "7506732696"
click at [154, 78] on span "Add Client" at bounding box center [157, 81] width 31 height 8
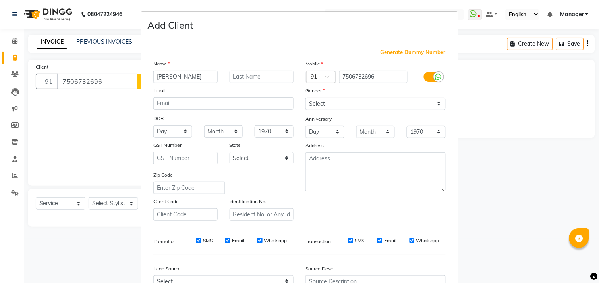
type input "[PERSON_NAME]"
click at [312, 108] on select "Select [DEMOGRAPHIC_DATA] [DEMOGRAPHIC_DATA] Other Prefer Not To Say" at bounding box center [376, 104] width 140 height 12
select select "[DEMOGRAPHIC_DATA]"
click at [306, 98] on select "Select [DEMOGRAPHIC_DATA] [DEMOGRAPHIC_DATA] Other Prefer Not To Say" at bounding box center [376, 104] width 140 height 12
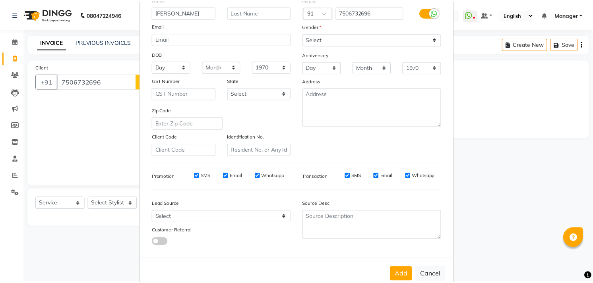
scroll to position [84, 0]
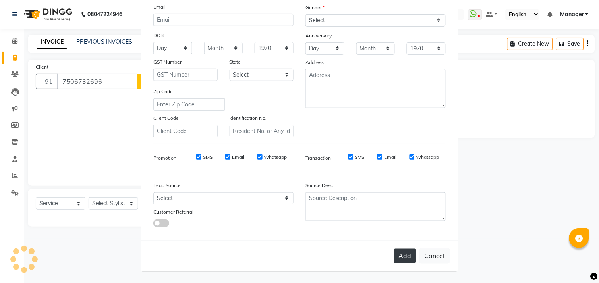
click at [401, 255] on button "Add" at bounding box center [405, 256] width 22 height 14
select select
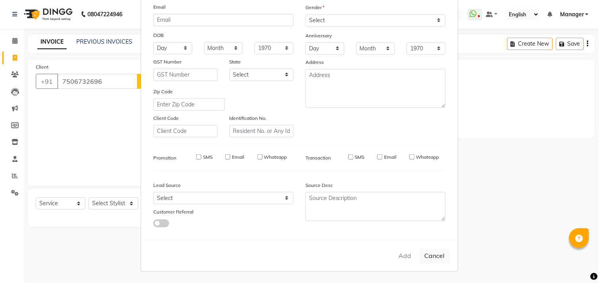
select select
checkbox input "false"
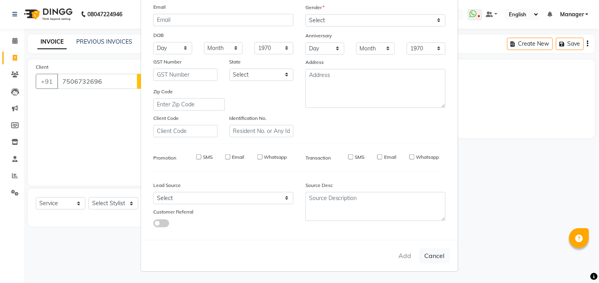
checkbox input "false"
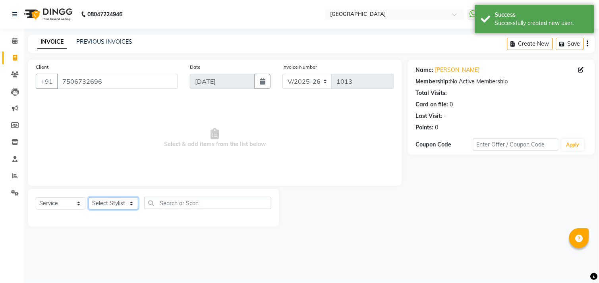
click at [106, 201] on select "Select Stylist [PERSON_NAME] [PERSON_NAME] Manager [PERSON_NAME] [PERSON_NAME] …" at bounding box center [114, 204] width 50 height 12
select select "70686"
click at [89, 198] on select "Select Stylist [PERSON_NAME] [PERSON_NAME] Manager [PERSON_NAME] [PERSON_NAME] …" at bounding box center [114, 204] width 50 height 12
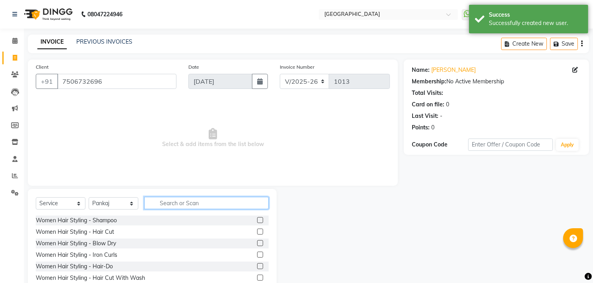
click at [170, 205] on input "text" at bounding box center [206, 203] width 124 height 12
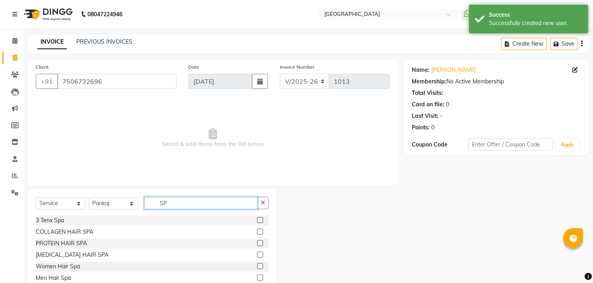
type input "S"
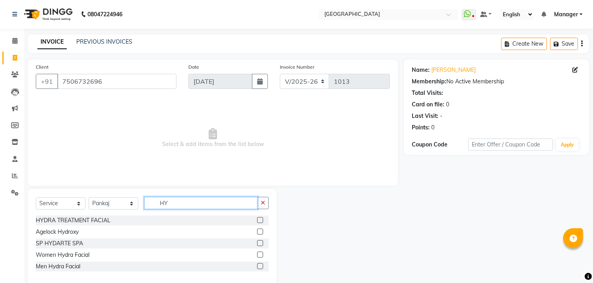
type input "HY"
click at [259, 242] on label at bounding box center [260, 243] width 6 height 6
click at [259, 242] on input "checkbox" at bounding box center [259, 243] width 5 height 5
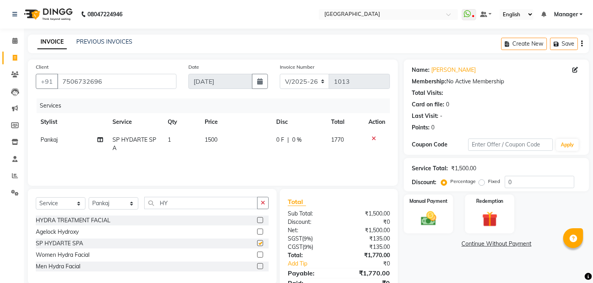
checkbox input "false"
click at [212, 139] on span "1500" at bounding box center [211, 139] width 13 height 7
select select "70686"
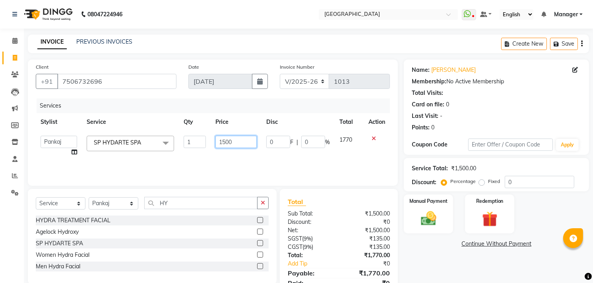
click at [225, 138] on input "1500" at bounding box center [235, 142] width 41 height 12
type input "1700"
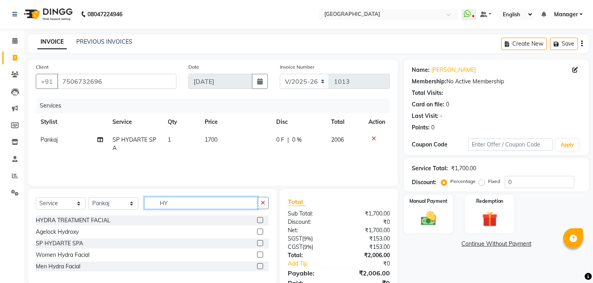
click at [183, 209] on input "HY" at bounding box center [200, 203] width 113 height 12
type input "H"
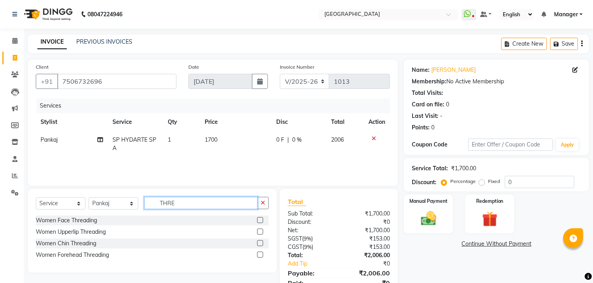
type input "THRE"
click at [260, 231] on label at bounding box center [260, 232] width 6 height 6
click at [260, 231] on input "checkbox" at bounding box center [259, 232] width 5 height 5
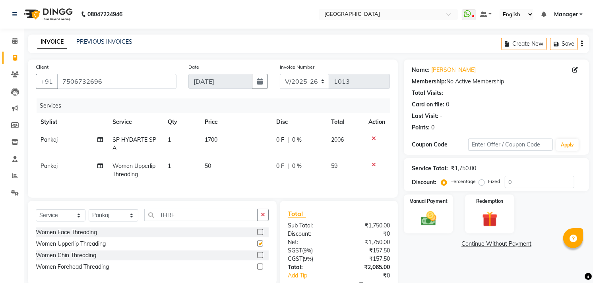
checkbox input "false"
click at [210, 221] on input "THRE" at bounding box center [200, 215] width 113 height 12
type input "T"
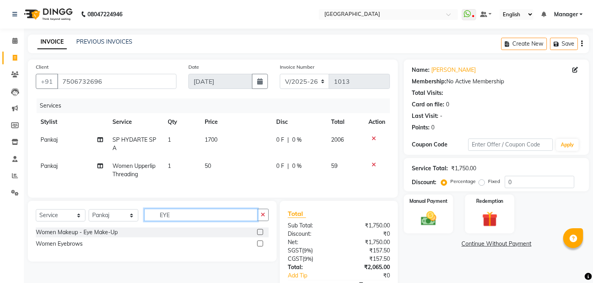
type input "EYE"
click at [260, 247] on label at bounding box center [260, 244] width 6 height 6
click at [260, 247] on input "checkbox" at bounding box center [259, 244] width 5 height 5
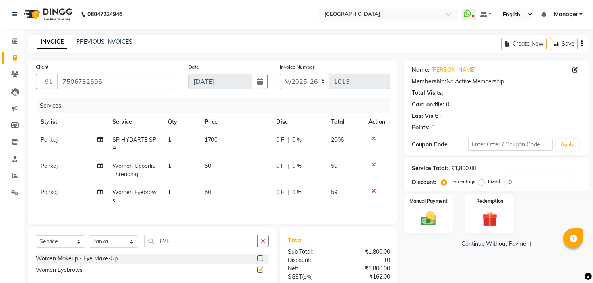
checkbox input "false"
click at [210, 192] on span "50" at bounding box center [208, 192] width 6 height 7
select select "70686"
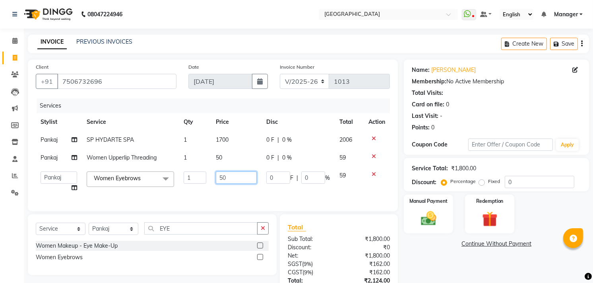
click at [236, 174] on input "50" at bounding box center [236, 178] width 41 height 12
type input "5"
type input "60"
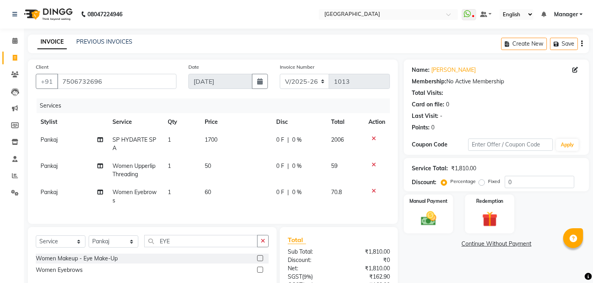
click at [227, 161] on td "50" at bounding box center [236, 170] width 72 height 26
select select "70686"
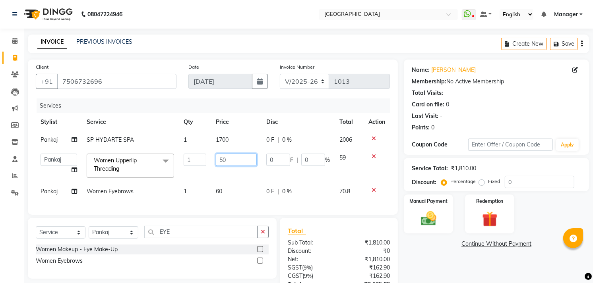
click at [225, 163] on input "50" at bounding box center [236, 160] width 41 height 12
type input "5"
type input "60"
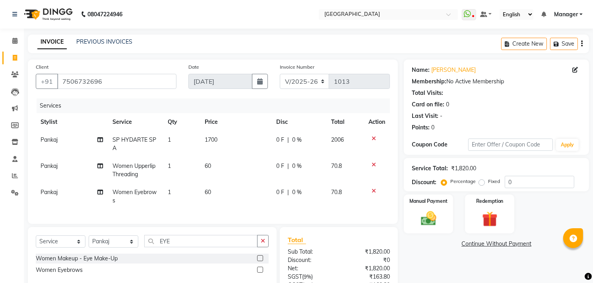
click at [415, 261] on div "Name: [PERSON_NAME] Membership: No Active Membership Total Visits: Card on file…" at bounding box center [499, 202] width 191 height 285
click at [591, 257] on div "Name: [PERSON_NAME] Membership: No Active Membership Total Visits: Card on file…" at bounding box center [499, 202] width 191 height 285
drag, startPoint x: 591, startPoint y: 257, endPoint x: 597, endPoint y: 263, distance: 8.7
click at [593, 263] on html "08047224946 Select Location × [GEOGRAPHIC_DATA] WhatsApp Status ✕ Status: Disco…" at bounding box center [296, 141] width 593 height 283
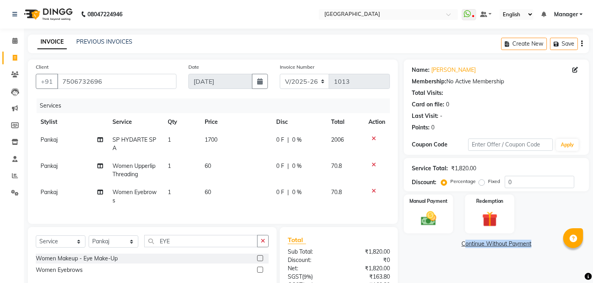
scroll to position [79, 0]
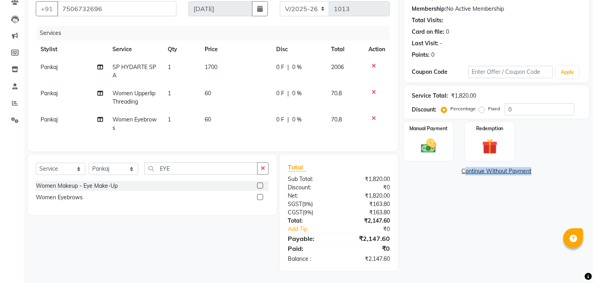
click at [519, 263] on div "Name: [PERSON_NAME] Membership: No Active Membership Total Visits: Card on file…" at bounding box center [499, 129] width 191 height 285
click at [494, 149] on img at bounding box center [489, 147] width 26 height 20
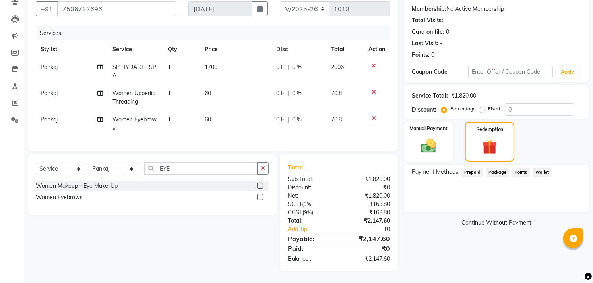
click at [52, 90] on span "Pankaj" at bounding box center [49, 93] width 17 height 7
select select "70686"
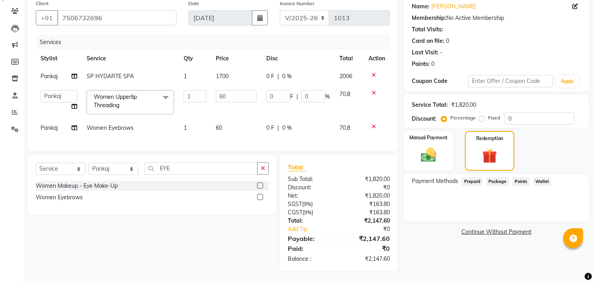
scroll to position [70, 0]
click at [52, 90] on select "[PERSON_NAME] [PERSON_NAME] Manager [PERSON_NAME] [PERSON_NAME] Owner [PERSON_N…" at bounding box center [59, 96] width 37 height 12
select select "79049"
click at [52, 124] on span "Pankaj" at bounding box center [49, 127] width 17 height 7
select select "70686"
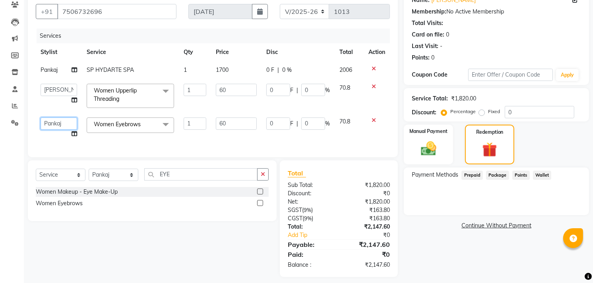
click at [52, 120] on select "[PERSON_NAME] [PERSON_NAME] Manager [PERSON_NAME] [PERSON_NAME] Owner [PERSON_N…" at bounding box center [59, 124] width 37 height 12
select select "79049"
click at [416, 144] on img at bounding box center [429, 149] width 26 height 18
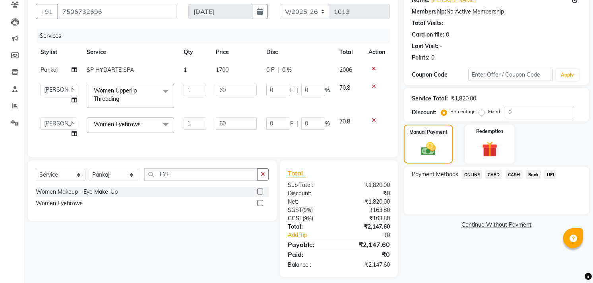
click at [551, 174] on span "UPI" at bounding box center [550, 174] width 12 height 9
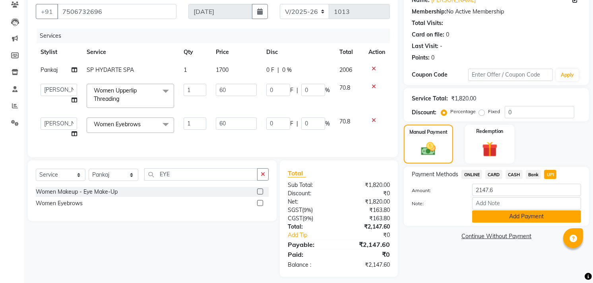
click at [561, 221] on button "Add Payment" at bounding box center [526, 217] width 109 height 12
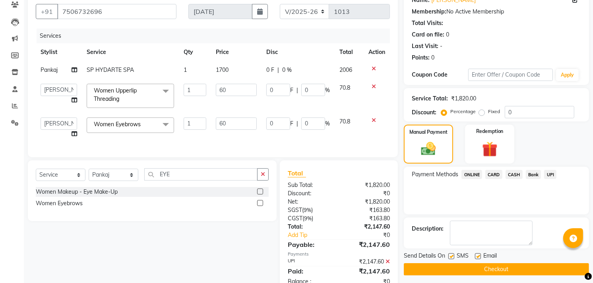
scroll to position [99, 0]
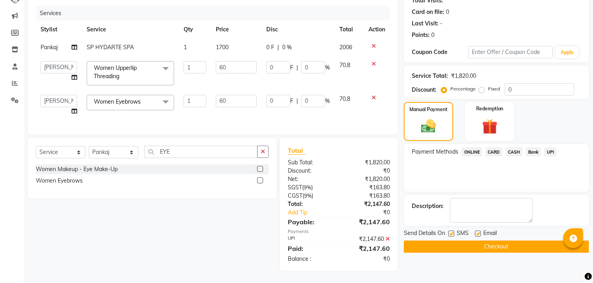
click at [503, 242] on button "Checkout" at bounding box center [496, 247] width 185 height 12
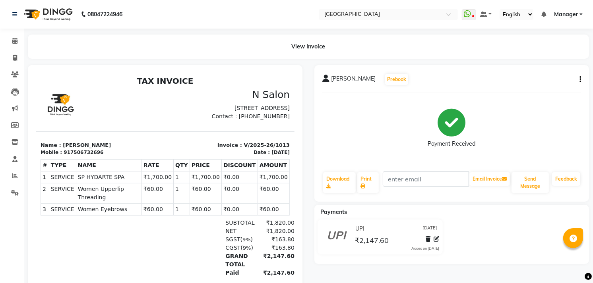
click at [552, 14] on ul "WhatsApp Status ✕ Status: Disconnected Most Recent Message: [DATE] 06:21 PM Rec…" at bounding box center [524, 14] width 125 height 11
click at [559, 12] on span "Manager" at bounding box center [566, 14] width 24 height 8
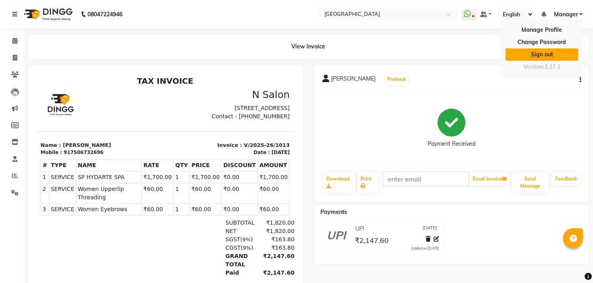
click at [536, 55] on link "Sign out" at bounding box center [541, 54] width 73 height 12
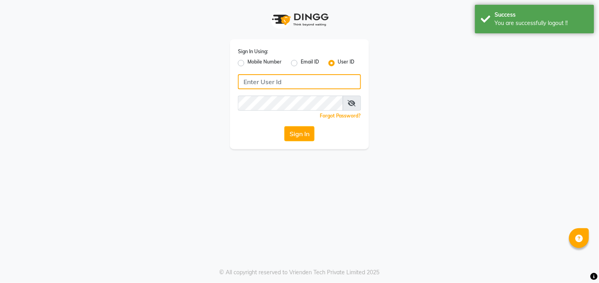
type input "9980535167"
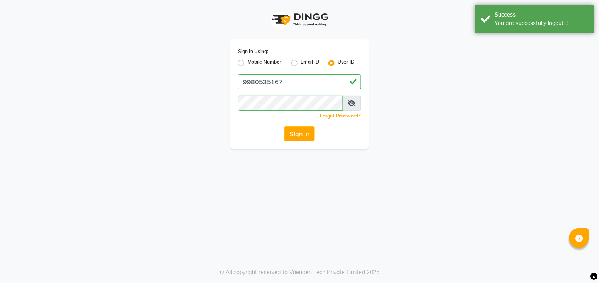
click at [248, 64] on label "Mobile Number" at bounding box center [265, 63] width 34 height 10
click at [248, 64] on input "Mobile Number" at bounding box center [250, 60] width 5 height 5
radio input "true"
radio input "false"
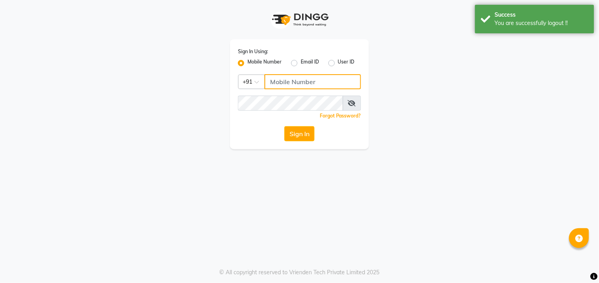
click at [283, 85] on input "Username" at bounding box center [313, 81] width 97 height 15
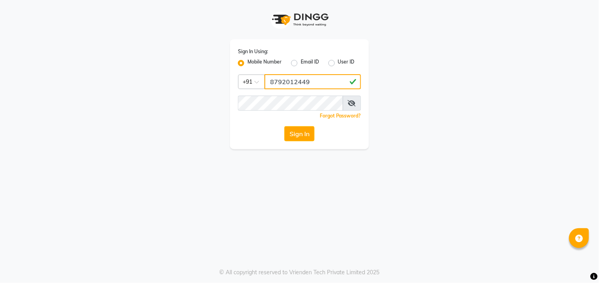
type input "8792012449"
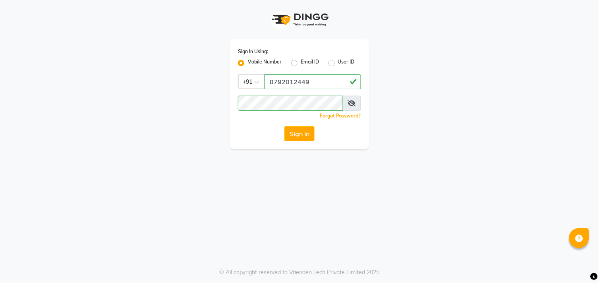
click at [348, 103] on icon at bounding box center [352, 103] width 8 height 6
click at [304, 132] on button "Sign In" at bounding box center [300, 133] width 30 height 15
